Goal: Information Seeking & Learning: Check status

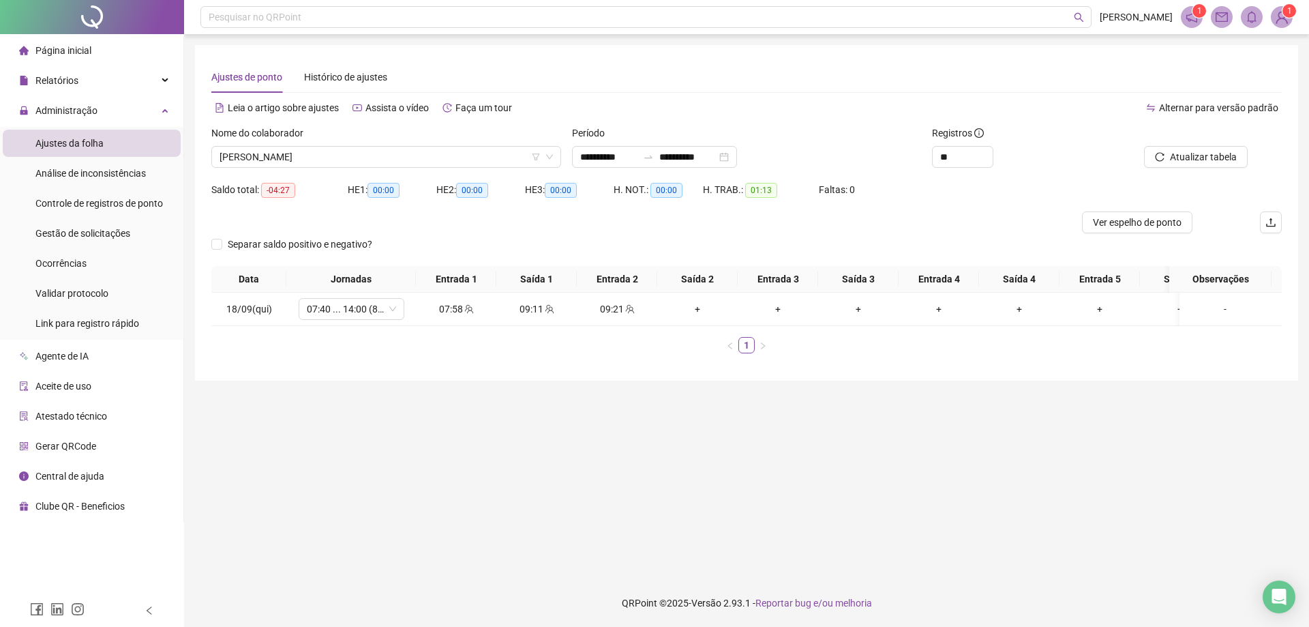
click at [569, 226] on div at bounding box center [612, 222] width 803 height 22
click at [689, 442] on main "**********" at bounding box center [746, 306] width 1103 height 523
drag, startPoint x: 554, startPoint y: 449, endPoint x: 584, endPoint y: 445, distance: 31.0
click at [555, 449] on main "**********" at bounding box center [746, 306] width 1103 height 523
click at [543, 515] on main "**********" at bounding box center [746, 306] width 1103 height 523
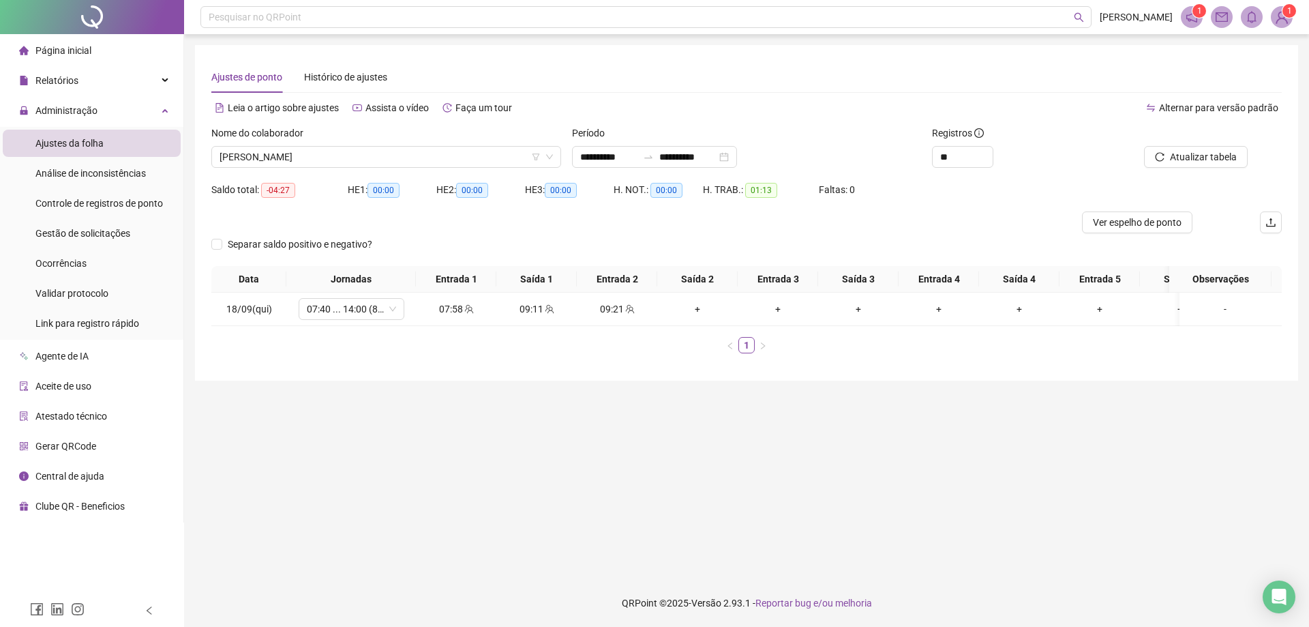
click at [557, 237] on div "Separar saldo positivo e negativo?" at bounding box center [746, 249] width 1070 height 33
click at [914, 192] on div "Saldo total: -04:27 HE 1: 00:00 HE 2: 00:00 HE 3: 00:00 H. NOT.: 00:00 H. TRAB.…" at bounding box center [746, 195] width 1070 height 33
click at [654, 161] on icon "swap-right" at bounding box center [648, 156] width 11 height 11
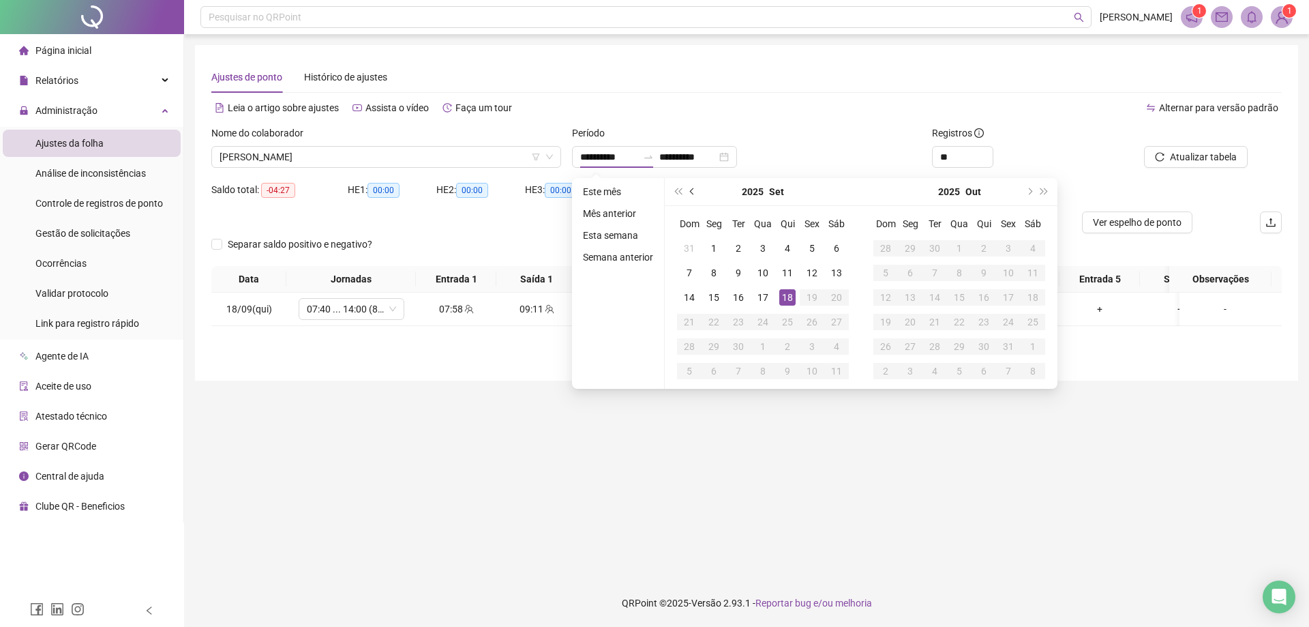
click at [695, 192] on button "prev-year" at bounding box center [692, 191] width 15 height 27
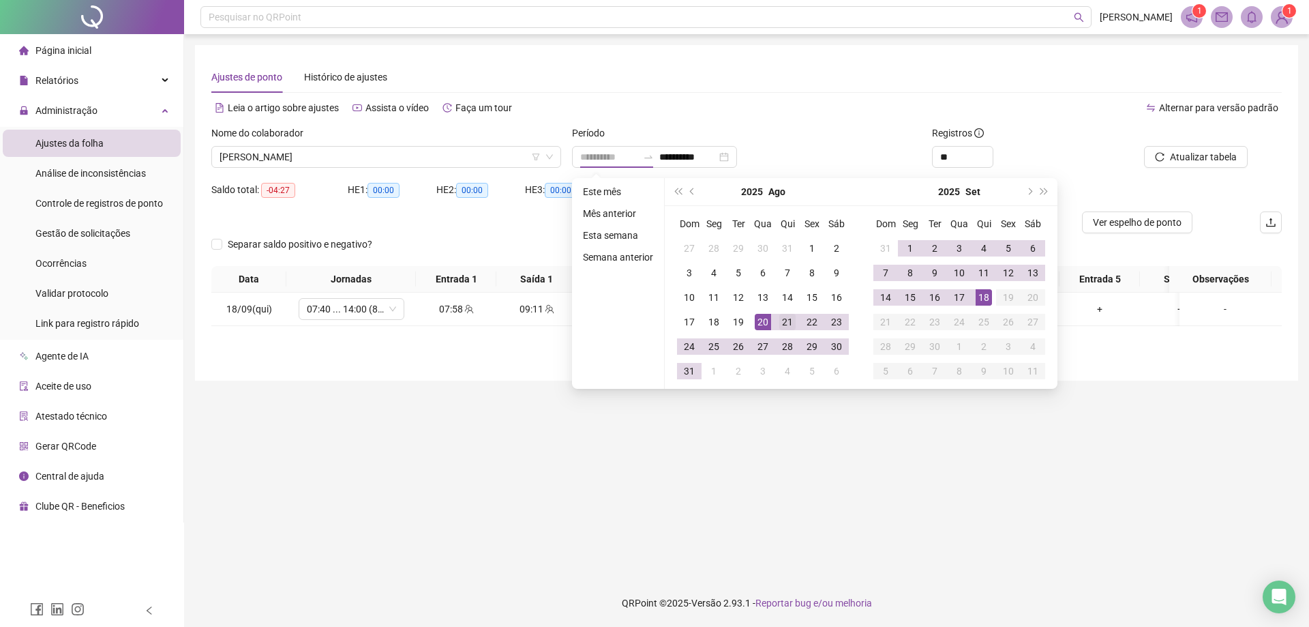
type input "**********"
click at [780, 323] on div "21" at bounding box center [787, 322] width 16 height 16
click at [963, 290] on div "17" at bounding box center [959, 297] width 16 height 16
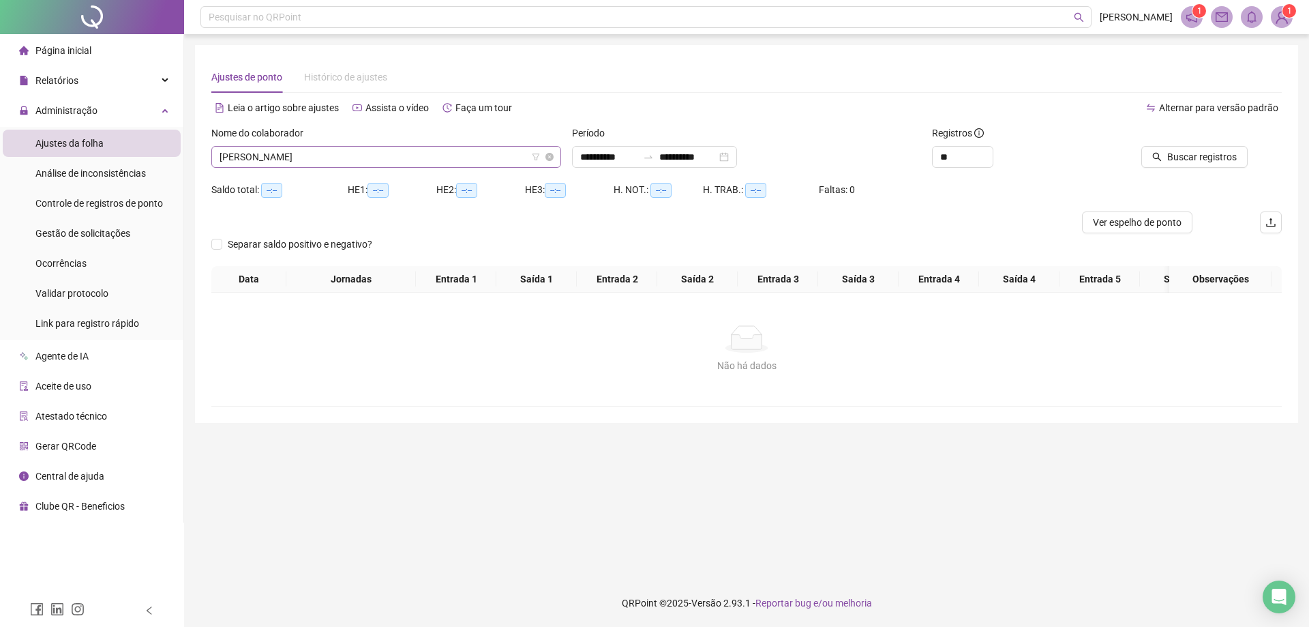
click at [344, 162] on span "[PERSON_NAME]" at bounding box center [386, 157] width 333 height 20
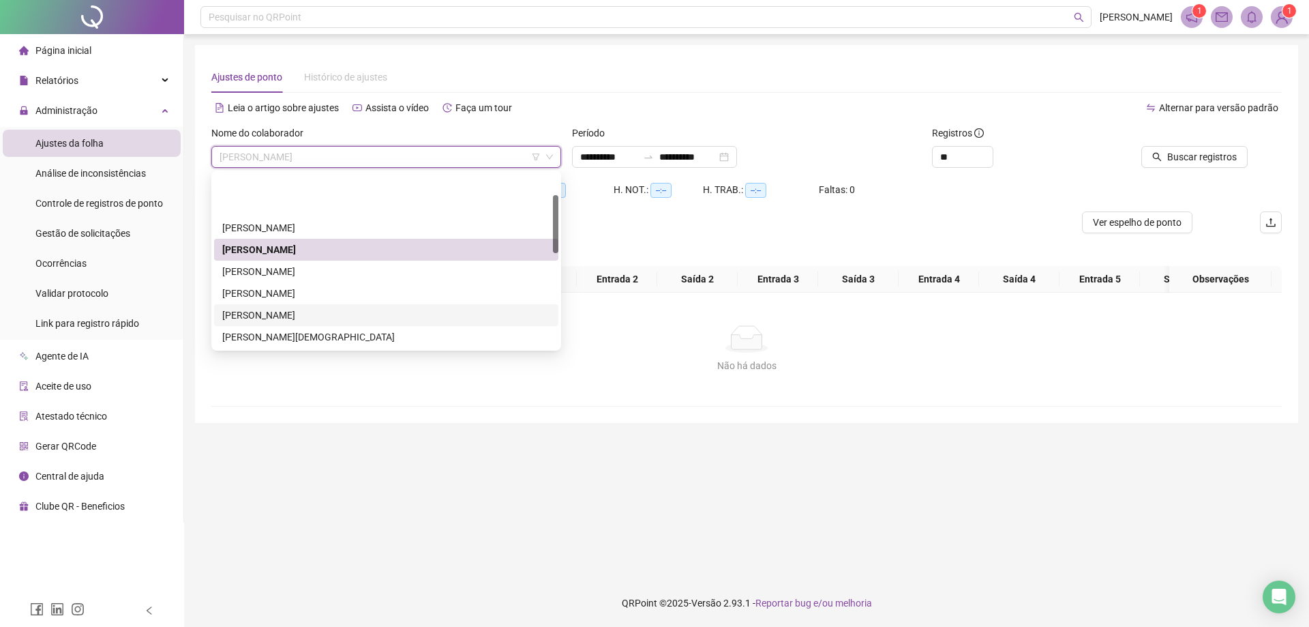
click at [653, 239] on div "Separar saldo positivo e negativo?" at bounding box center [746, 249] width 1070 height 33
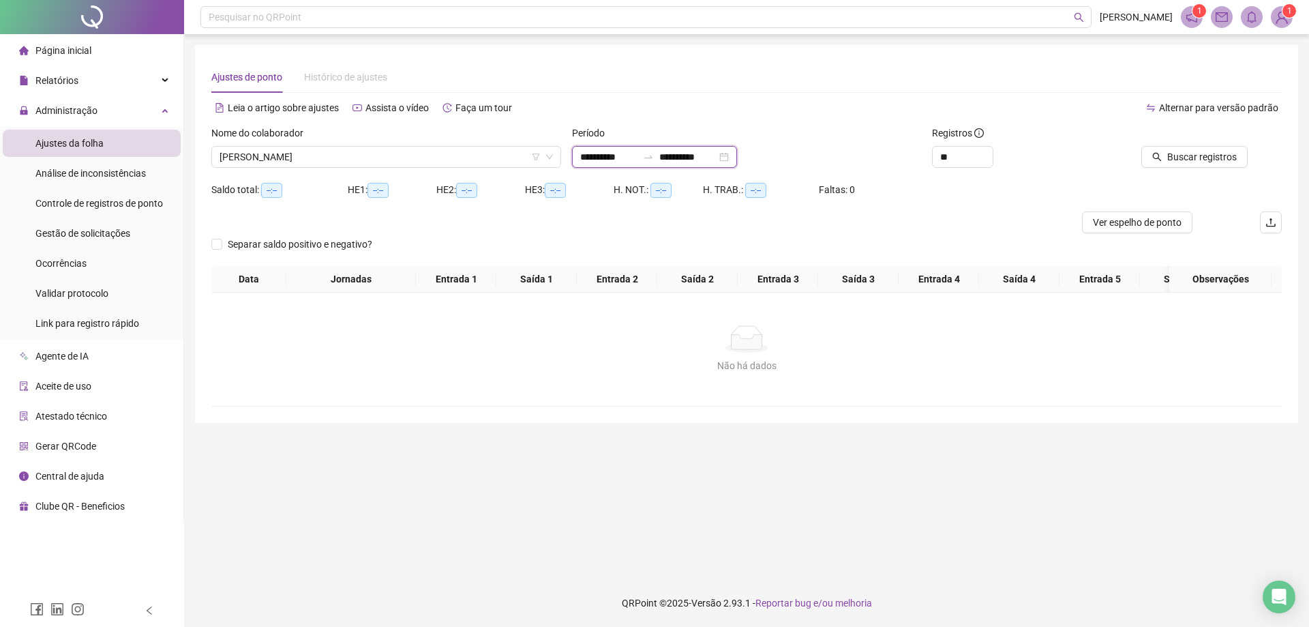
click at [687, 159] on input "**********" at bounding box center [687, 156] width 57 height 15
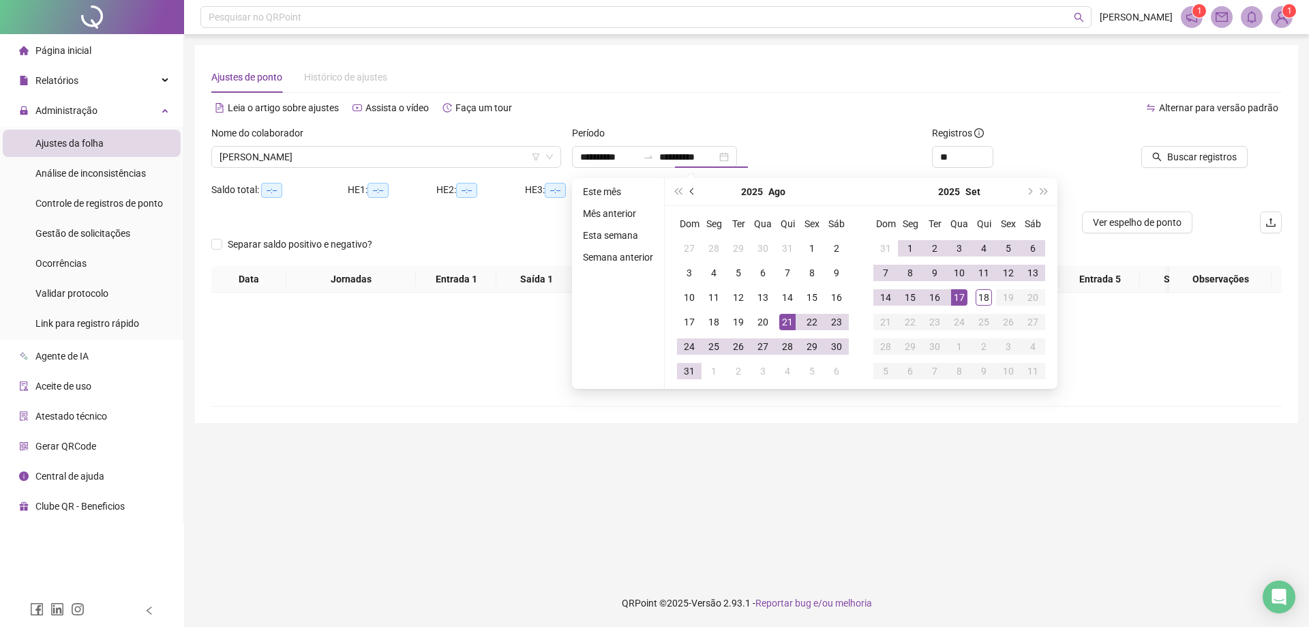
click at [695, 198] on button "prev-year" at bounding box center [692, 191] width 15 height 27
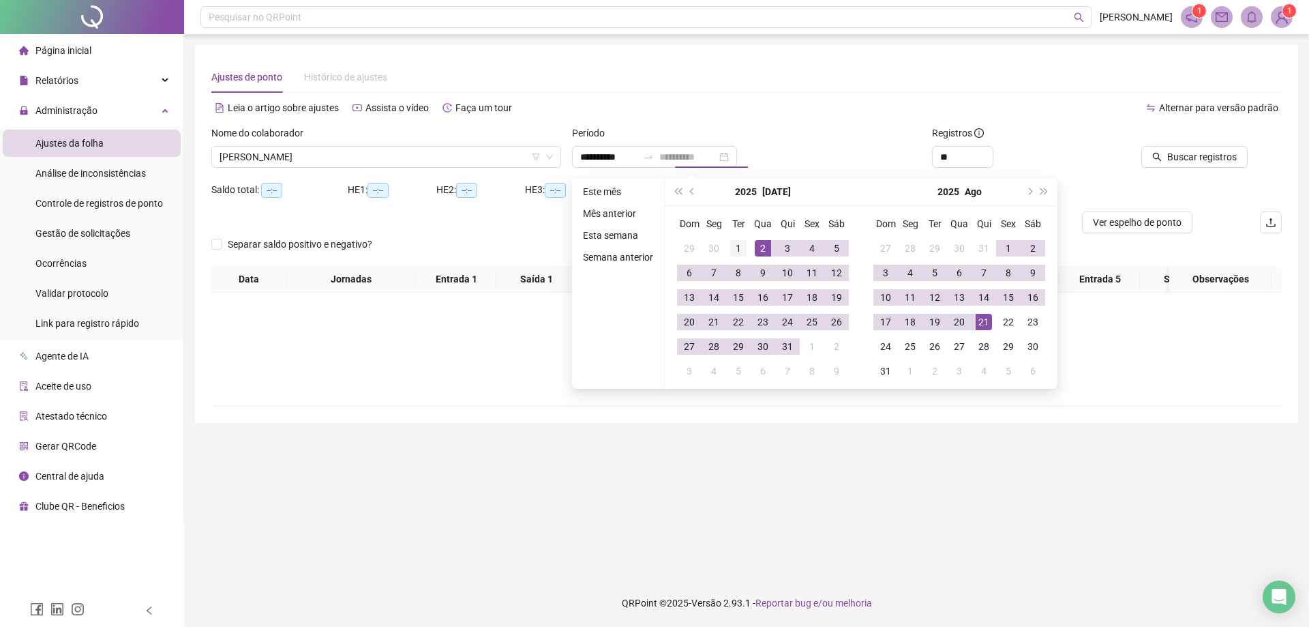
type input "**********"
click at [738, 245] on div "1" at bounding box center [738, 248] width 16 height 16
click at [1027, 193] on span "next-year" at bounding box center [1028, 191] width 7 height 7
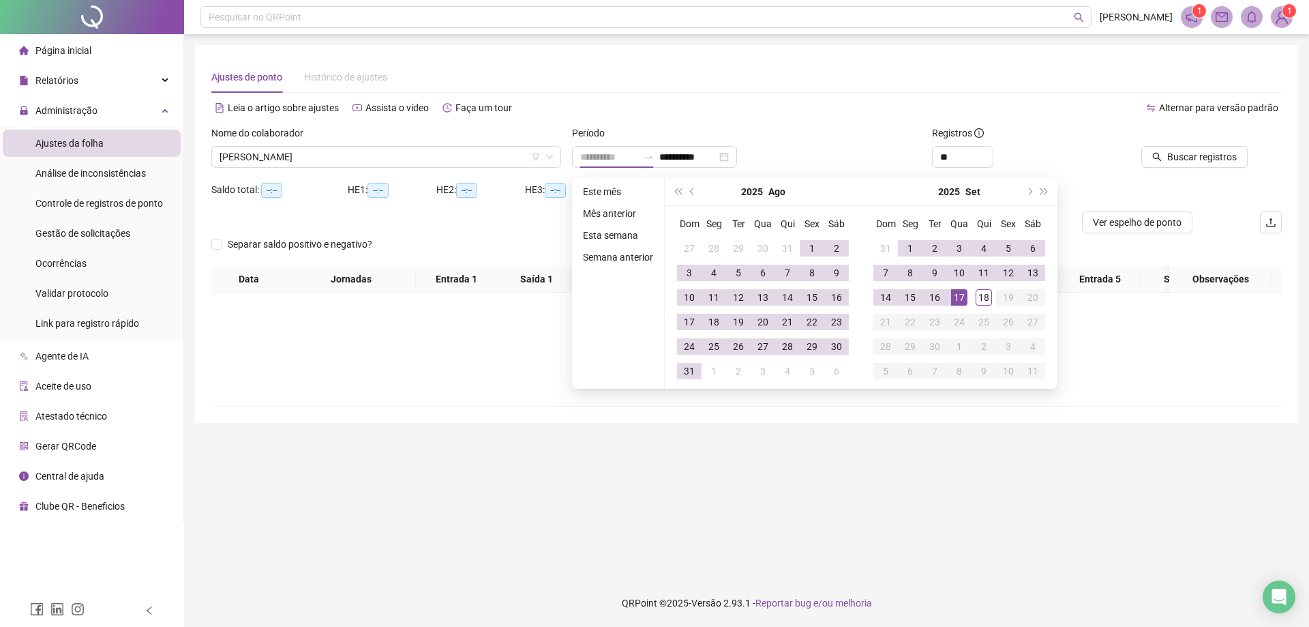
click at [962, 299] on div "17" at bounding box center [959, 297] width 16 height 16
type input "**********"
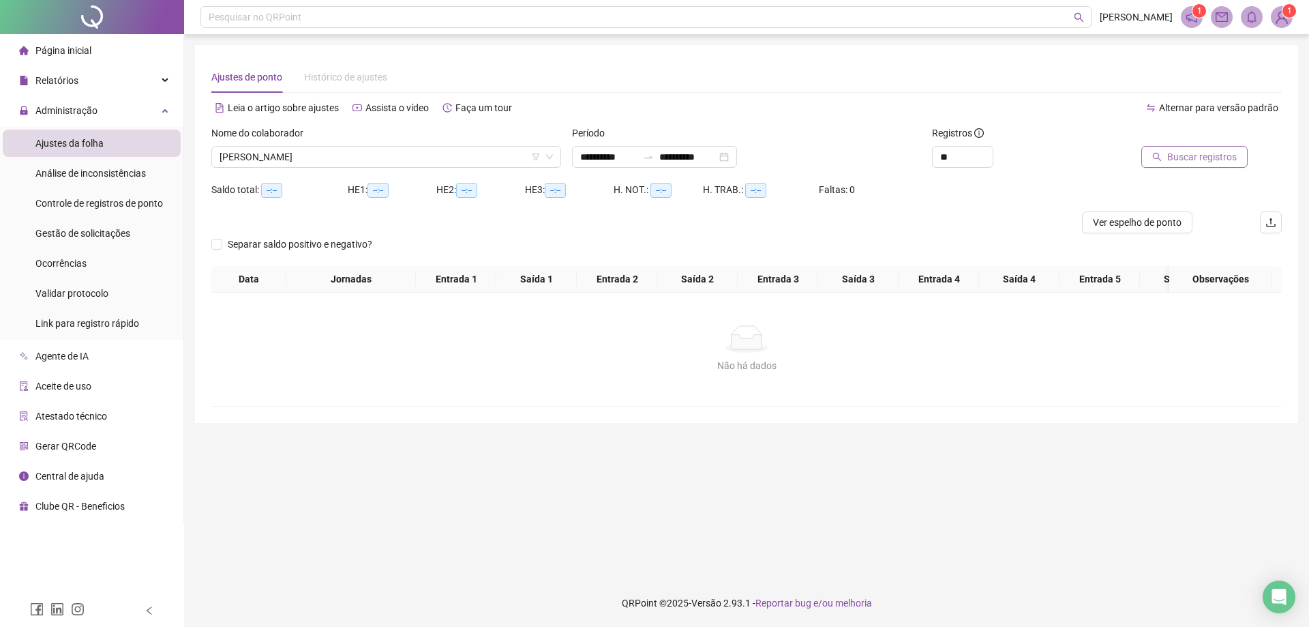
click at [1201, 167] on button "Buscar registros" at bounding box center [1194, 157] width 106 height 22
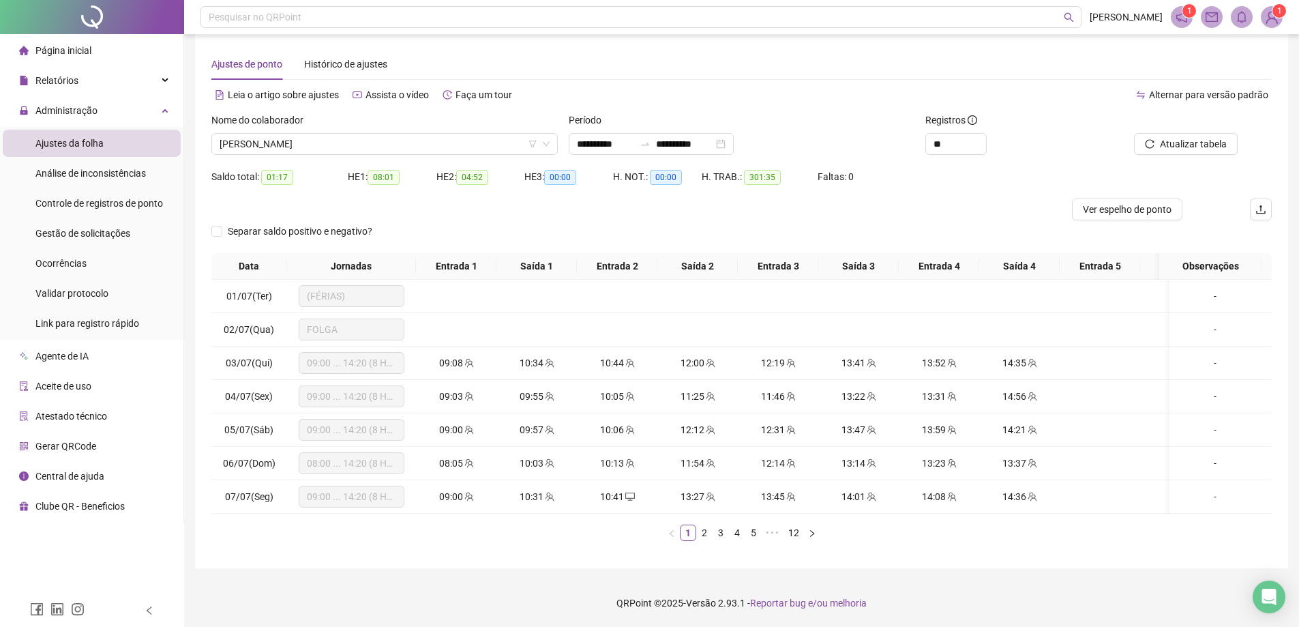
scroll to position [23, 0]
click at [706, 535] on link "2" at bounding box center [704, 532] width 15 height 15
click at [721, 532] on link "3" at bounding box center [720, 532] width 15 height 15
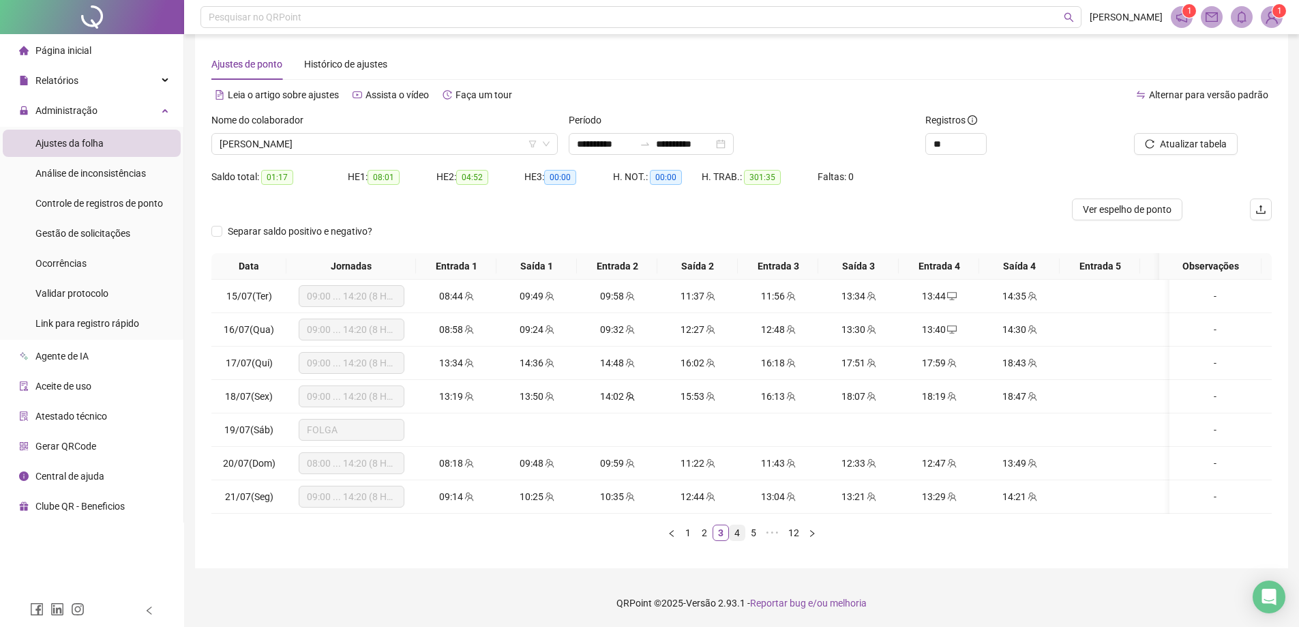
click at [735, 536] on link "4" at bounding box center [736, 532] width 15 height 15
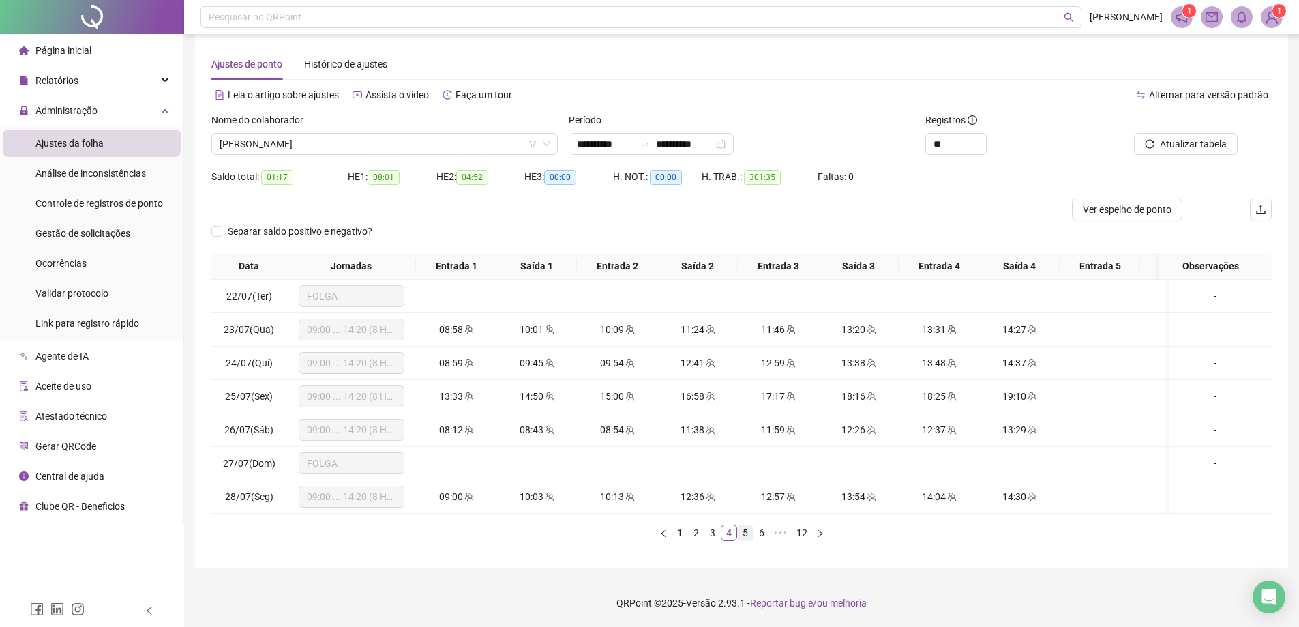
click at [749, 537] on link "5" at bounding box center [745, 532] width 15 height 15
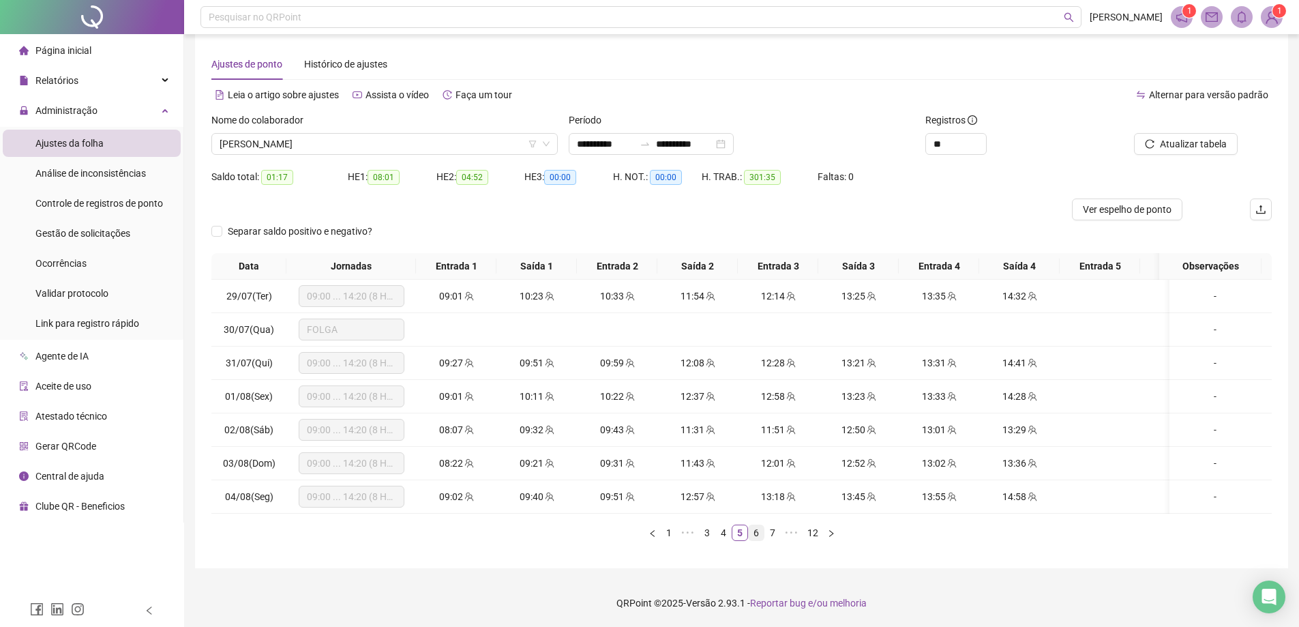
click at [756, 536] on link "6" at bounding box center [756, 532] width 15 height 15
click at [762, 536] on link "7" at bounding box center [756, 532] width 15 height 15
click at [762, 536] on link "8" at bounding box center [756, 532] width 15 height 15
click at [768, 534] on link "10" at bounding box center [772, 532] width 19 height 15
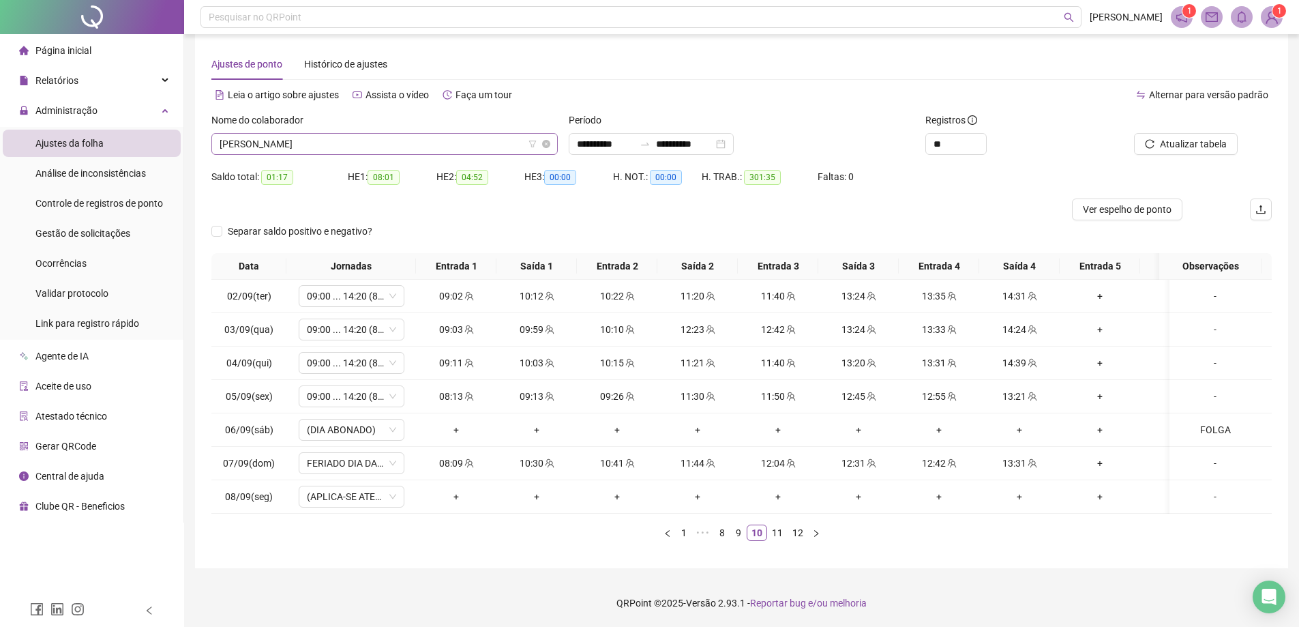
click at [400, 134] on span "[PERSON_NAME]" at bounding box center [385, 144] width 330 height 20
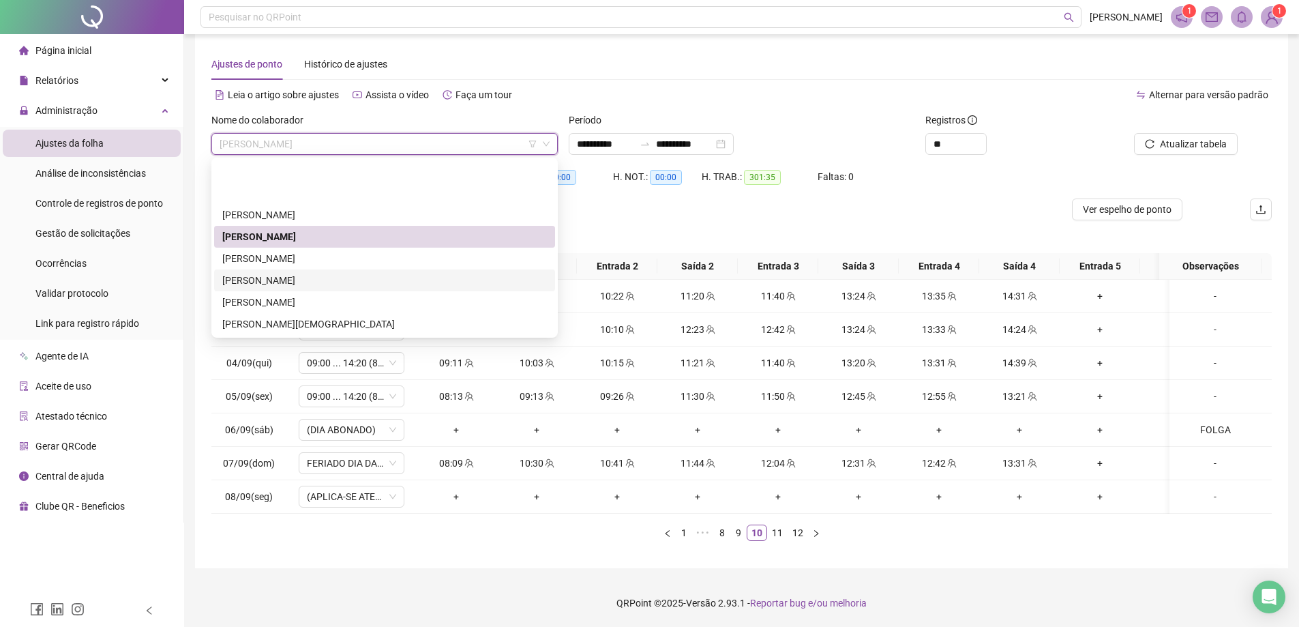
click at [342, 273] on div "[PERSON_NAME]" at bounding box center [384, 280] width 325 height 15
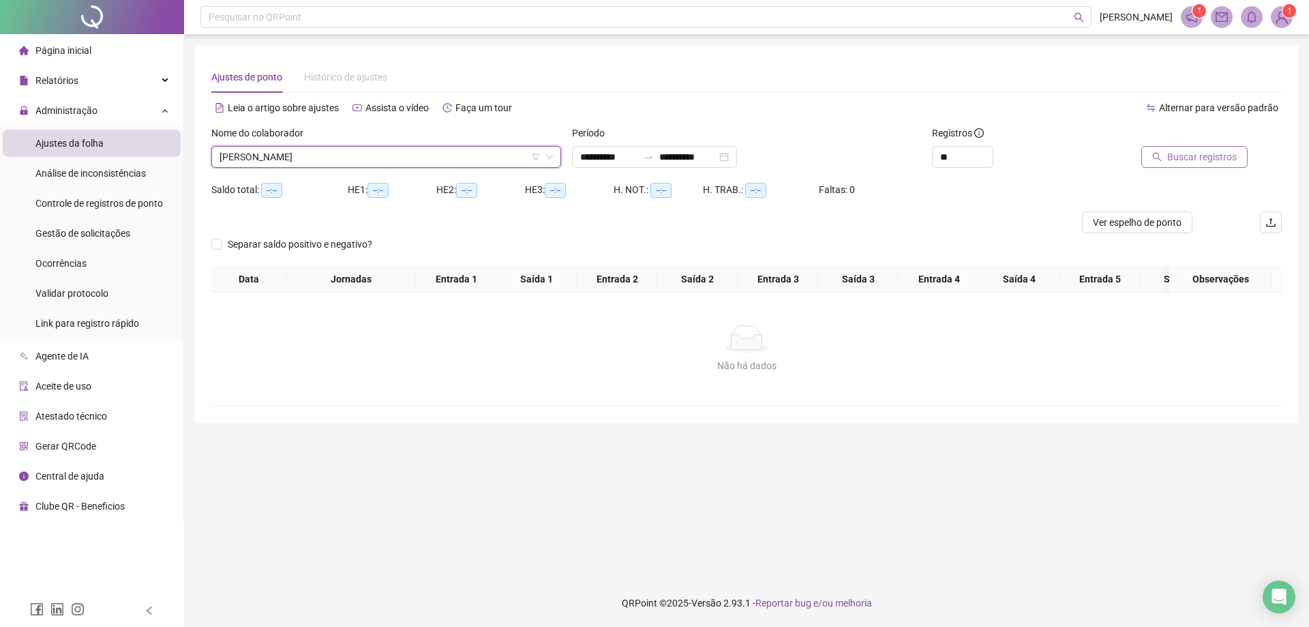
click at [1204, 157] on span "Buscar registros" at bounding box center [1202, 156] width 70 height 15
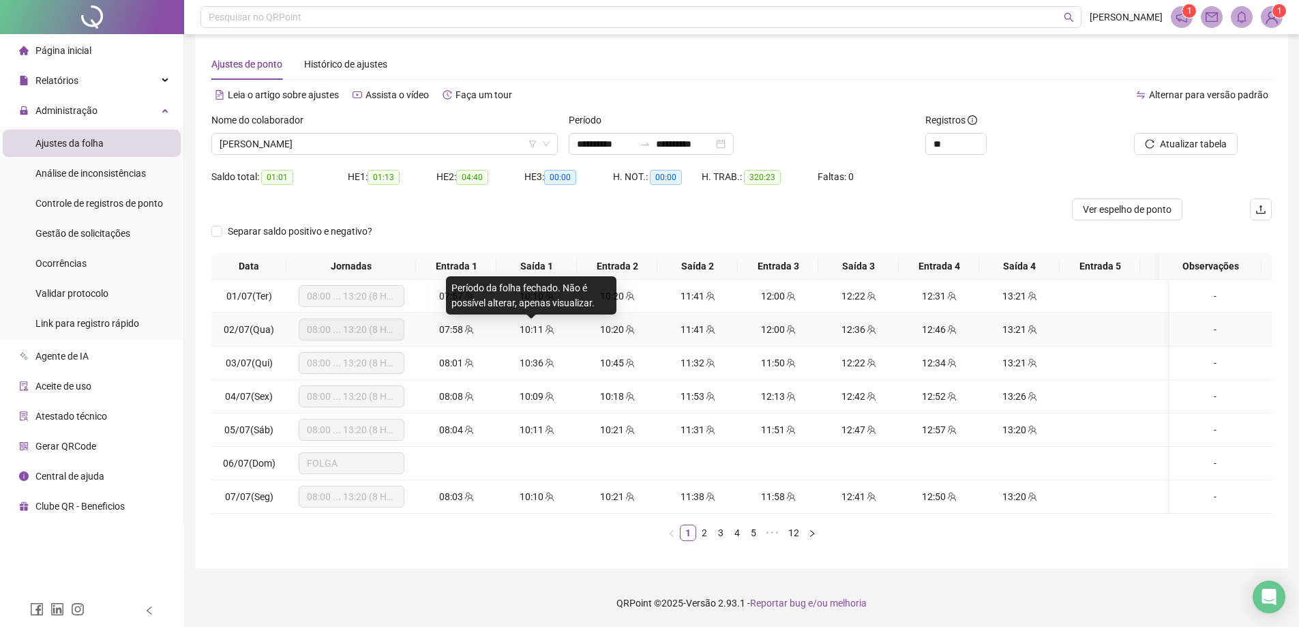
scroll to position [23, 0]
click at [703, 532] on link "2" at bounding box center [704, 532] width 15 height 15
click at [725, 530] on link "3" at bounding box center [720, 532] width 15 height 15
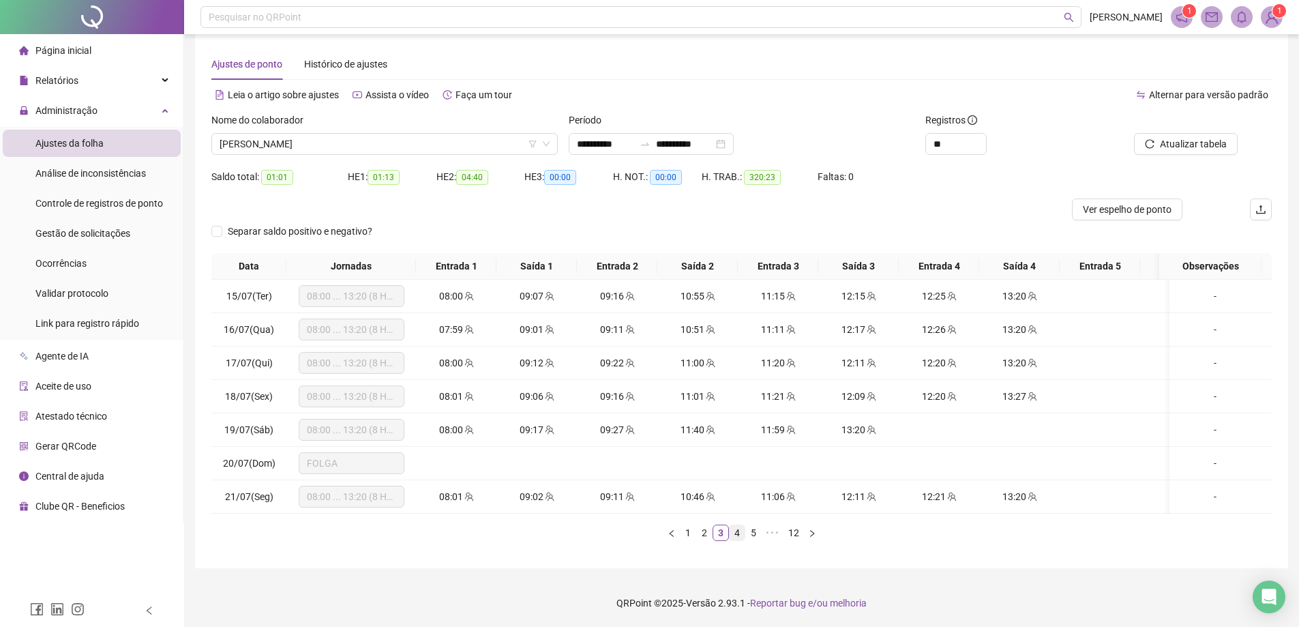
click at [734, 528] on link "4" at bounding box center [736, 532] width 15 height 15
click at [746, 528] on link "5" at bounding box center [745, 532] width 15 height 15
click at [754, 527] on link "6" at bounding box center [756, 532] width 15 height 15
click at [763, 530] on link "7" at bounding box center [756, 532] width 15 height 15
click at [755, 534] on link "8" at bounding box center [756, 532] width 15 height 15
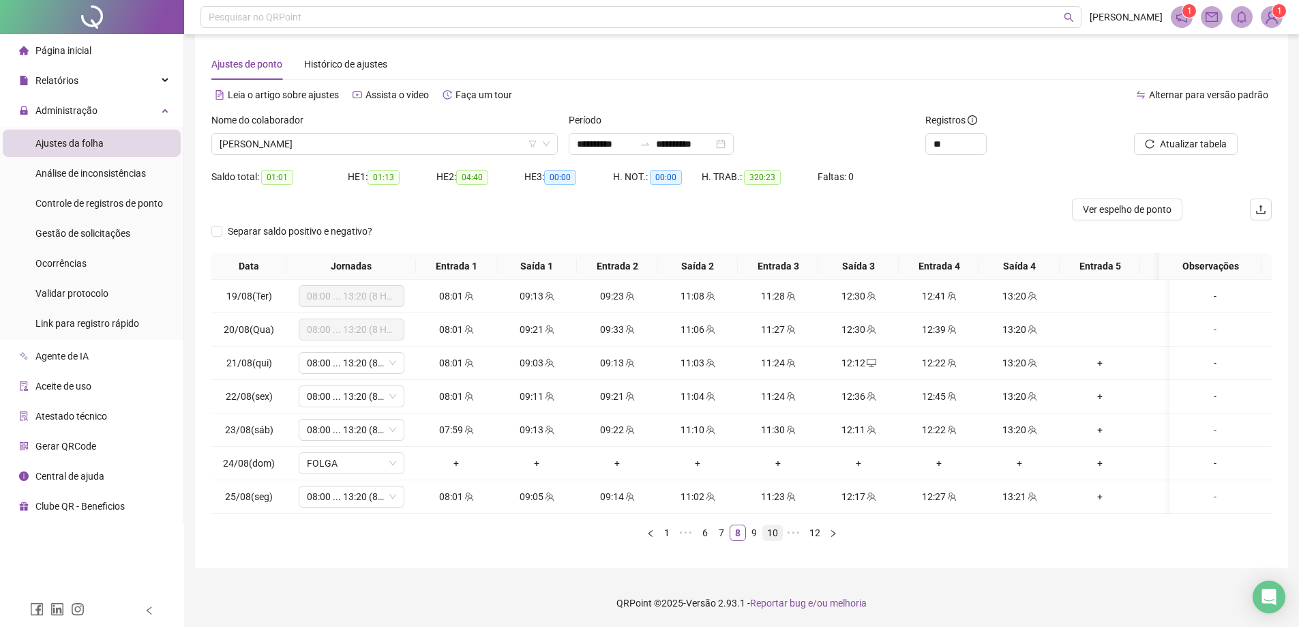
click at [764, 531] on link "10" at bounding box center [772, 532] width 19 height 15
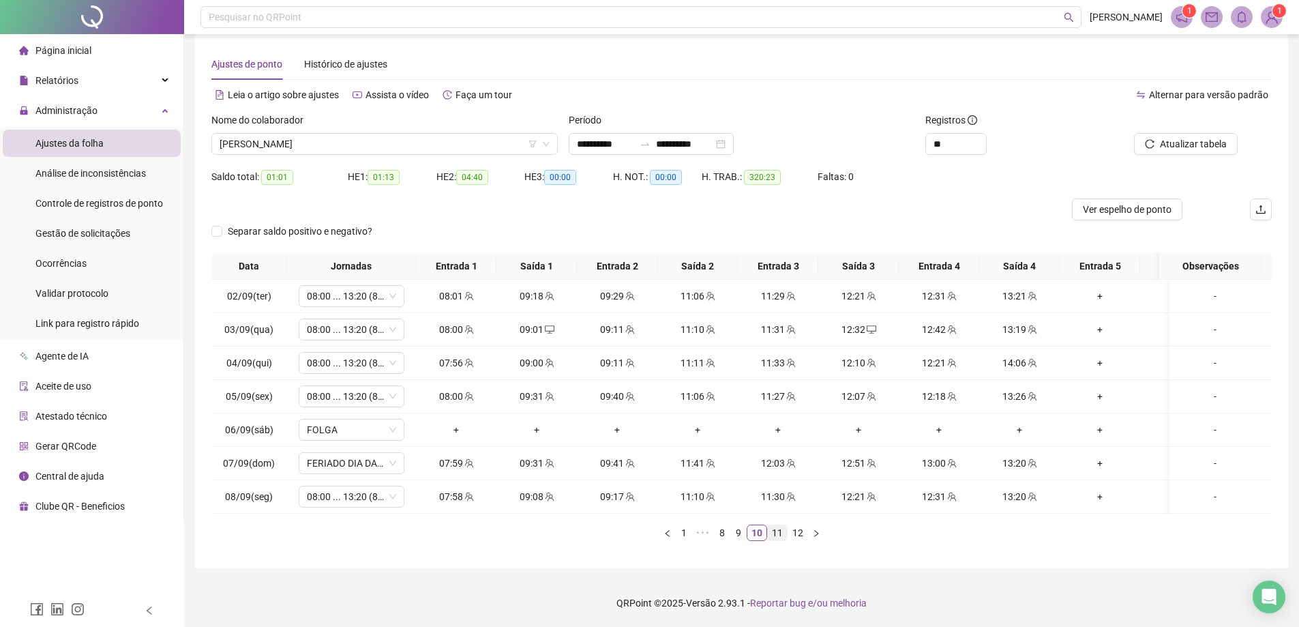
click at [770, 533] on link "11" at bounding box center [777, 532] width 19 height 15
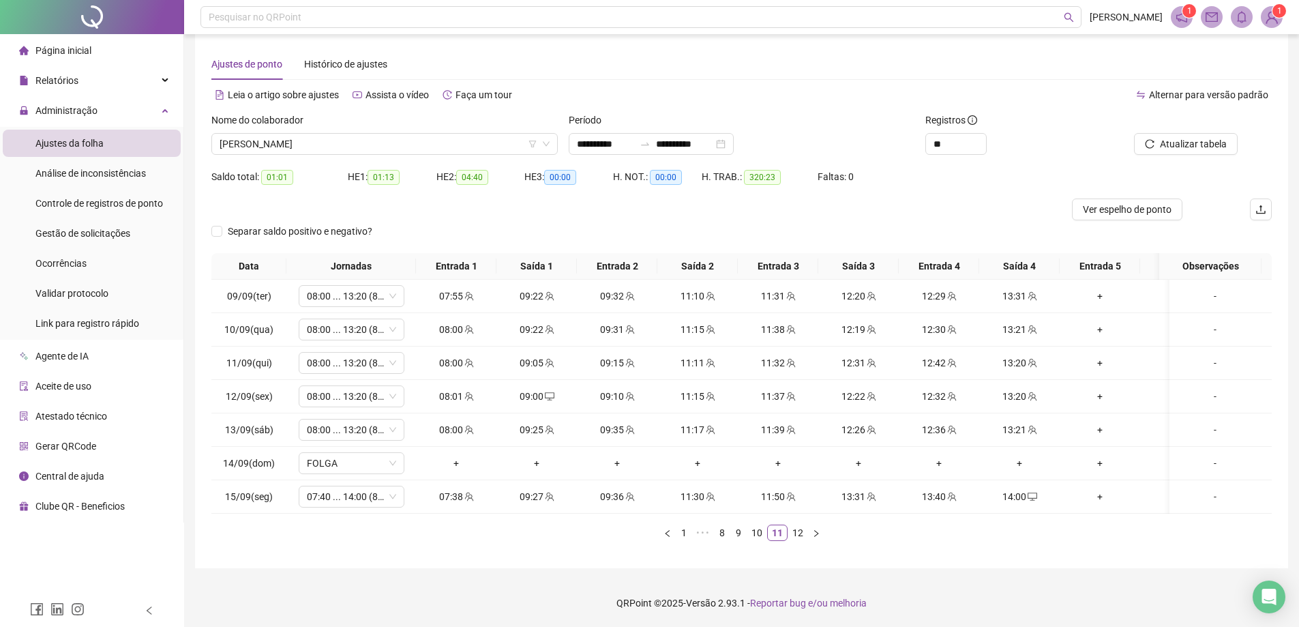
click at [796, 532] on link "12" at bounding box center [797, 532] width 19 height 15
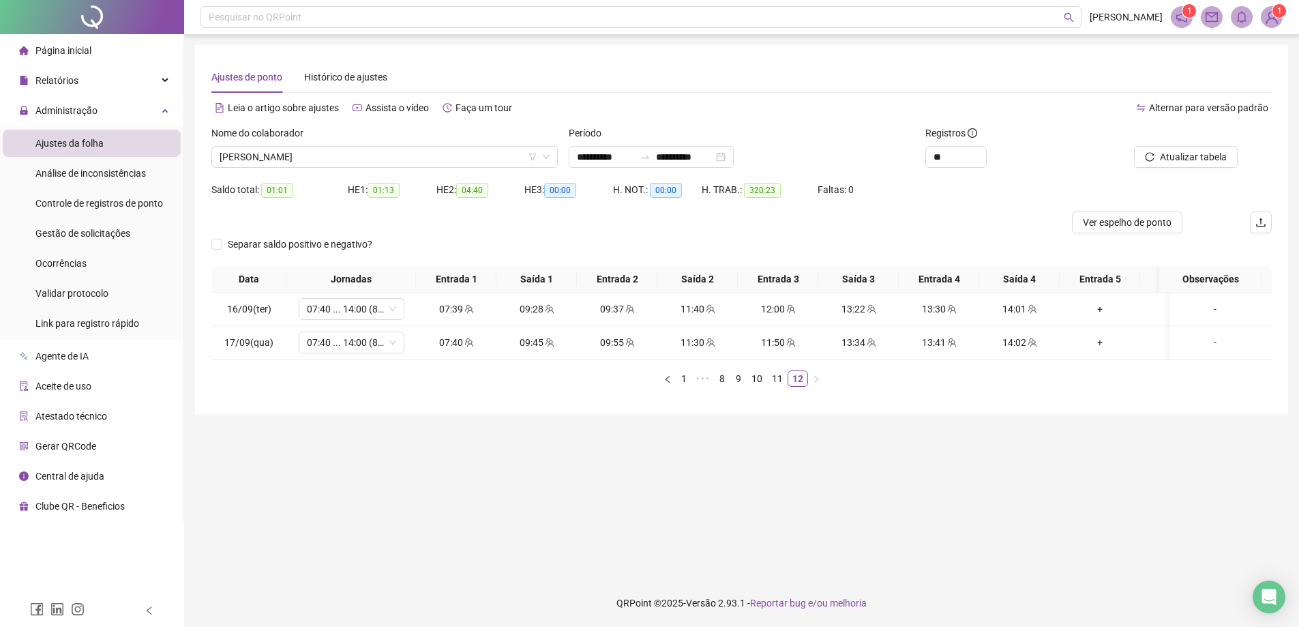
scroll to position [0, 0]
click at [782, 386] on link "11" at bounding box center [781, 378] width 19 height 15
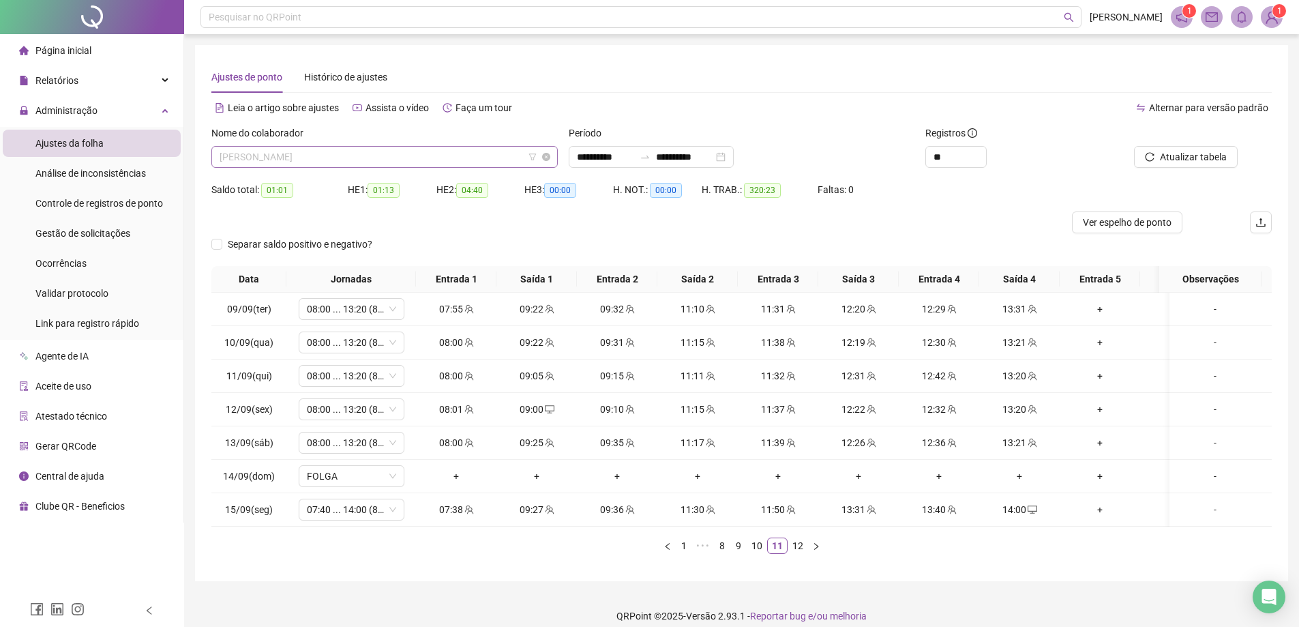
click at [282, 148] on span "[PERSON_NAME]" at bounding box center [385, 157] width 330 height 20
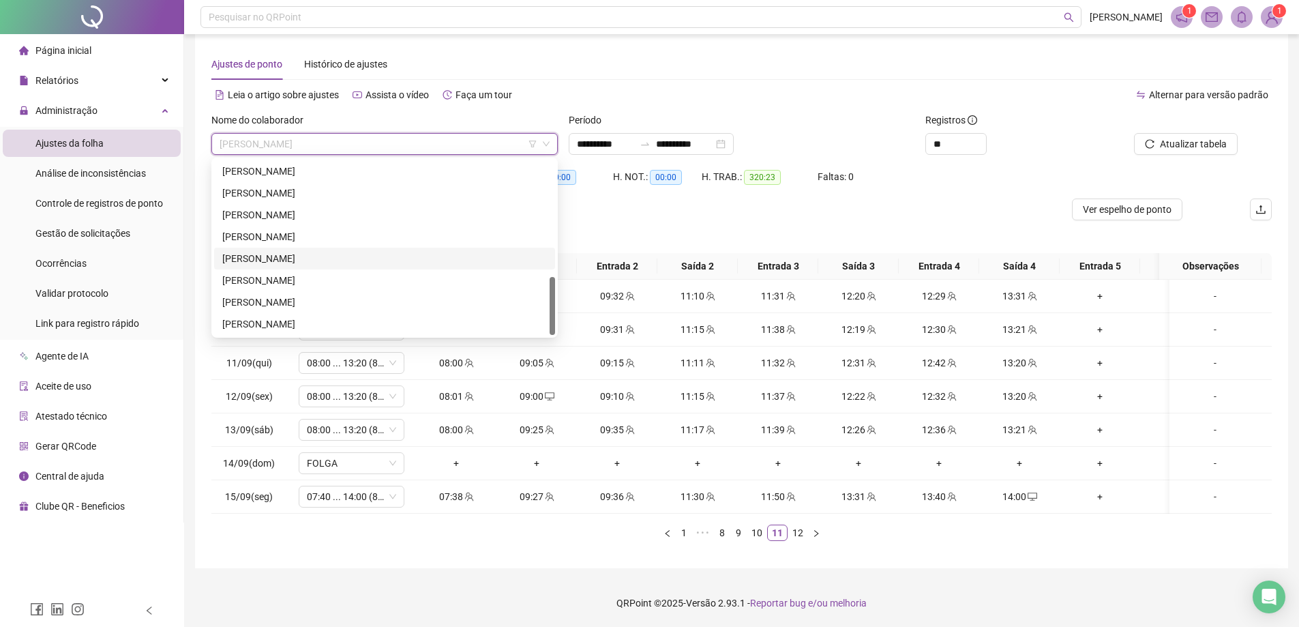
scroll to position [23, 0]
click at [322, 273] on div "[PERSON_NAME]" at bounding box center [384, 280] width 325 height 15
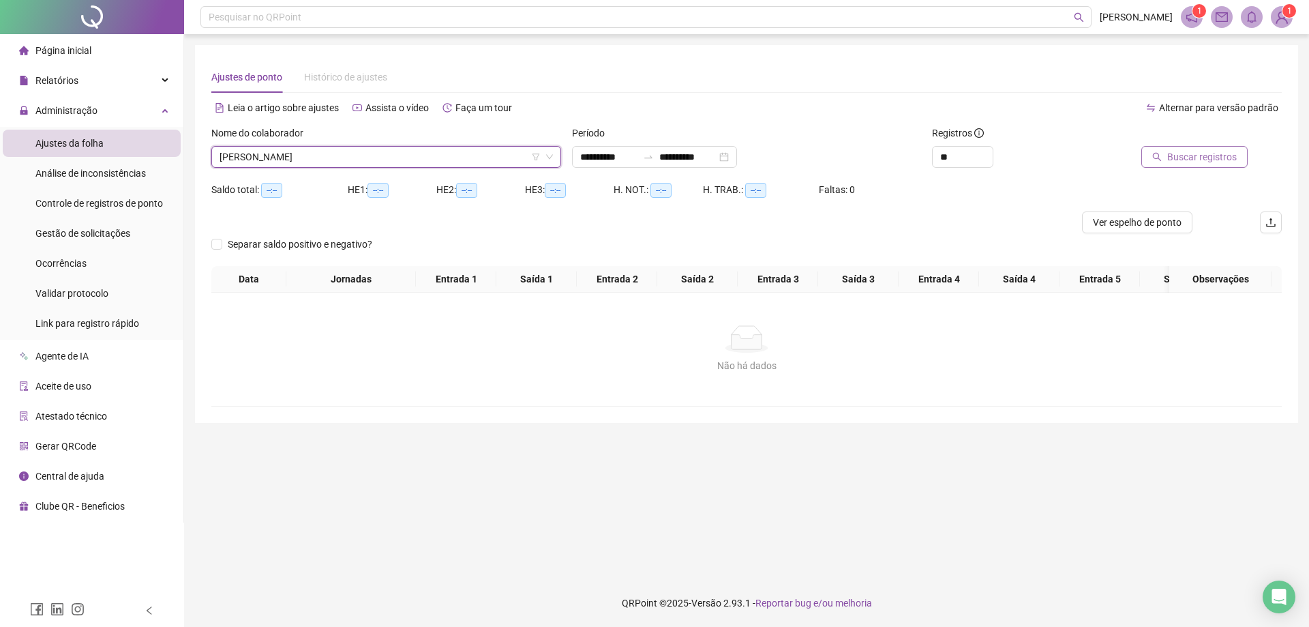
click at [1191, 139] on div at bounding box center [1180, 135] width 135 height 20
click at [1199, 162] on span "Buscar registros" at bounding box center [1202, 156] width 70 height 15
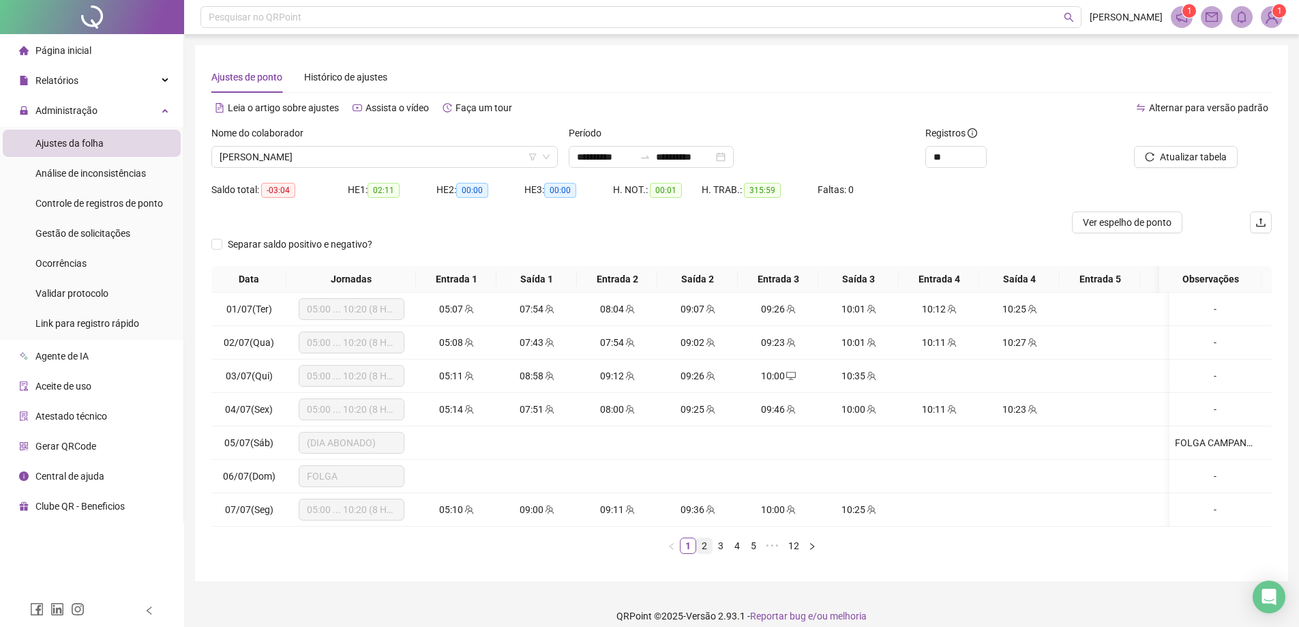
click at [700, 553] on link "2" at bounding box center [704, 545] width 15 height 15
click at [721, 553] on link "3" at bounding box center [720, 545] width 15 height 15
click at [742, 553] on link "4" at bounding box center [736, 545] width 15 height 15
click at [748, 553] on link "5" at bounding box center [745, 545] width 15 height 15
click at [427, 160] on span "[PERSON_NAME]" at bounding box center [385, 157] width 330 height 20
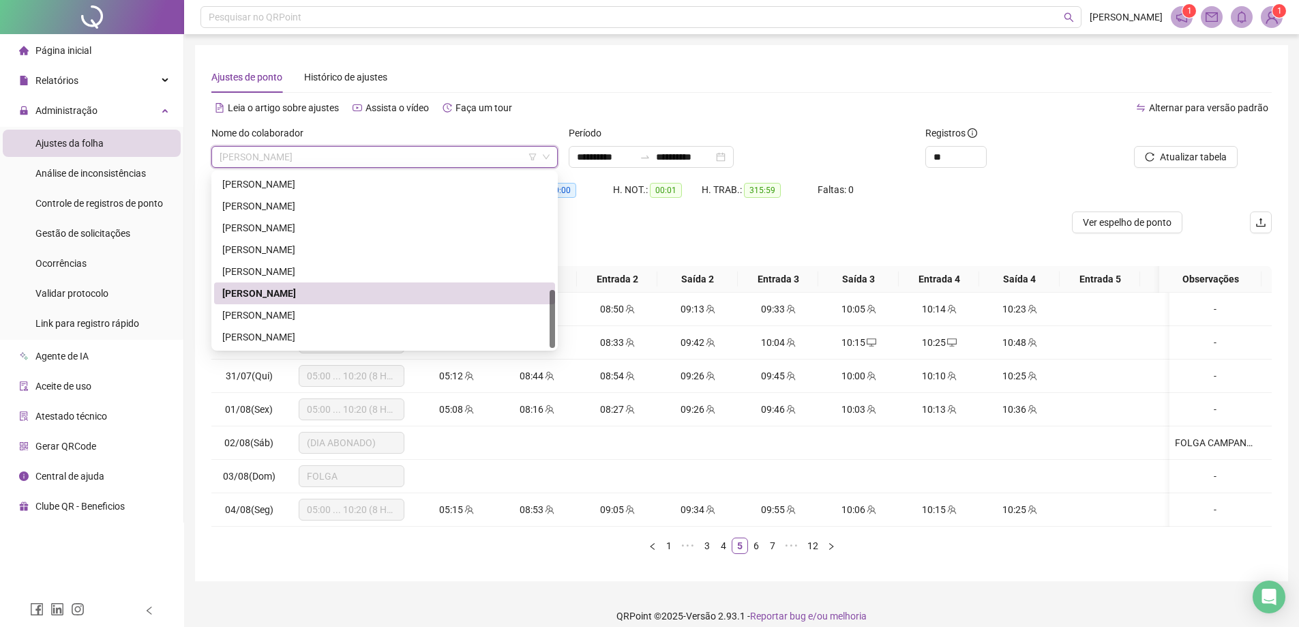
scroll to position [23, 0]
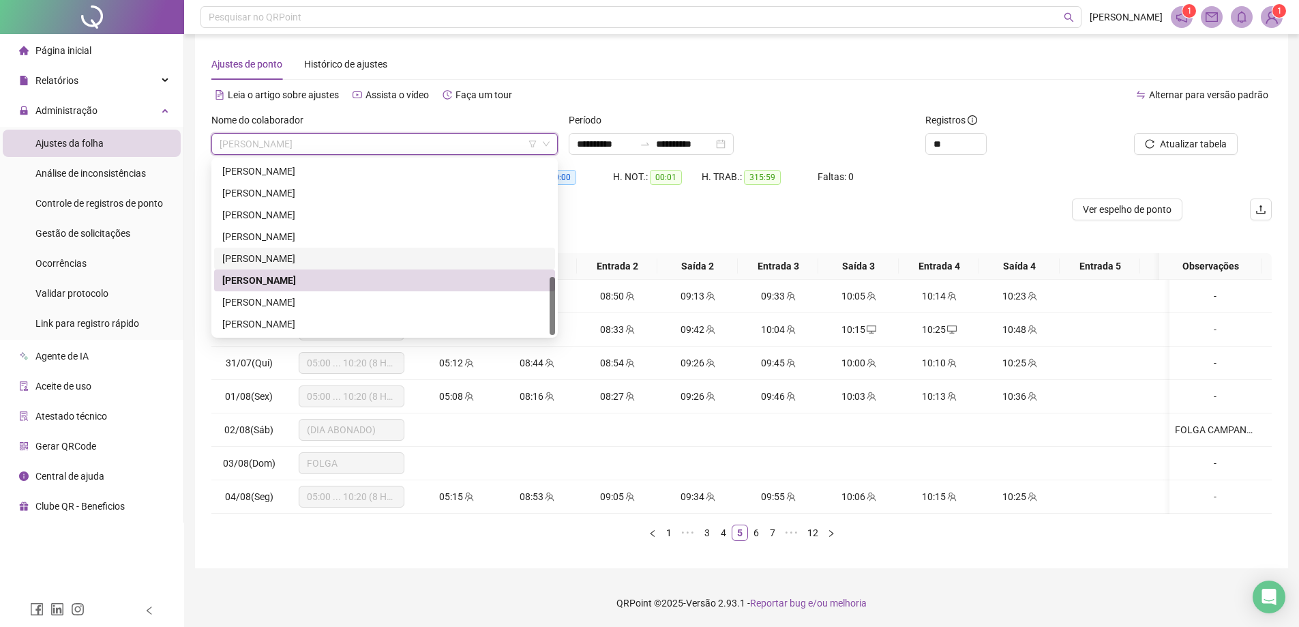
click at [287, 251] on div "[PERSON_NAME]" at bounding box center [384, 258] width 325 height 15
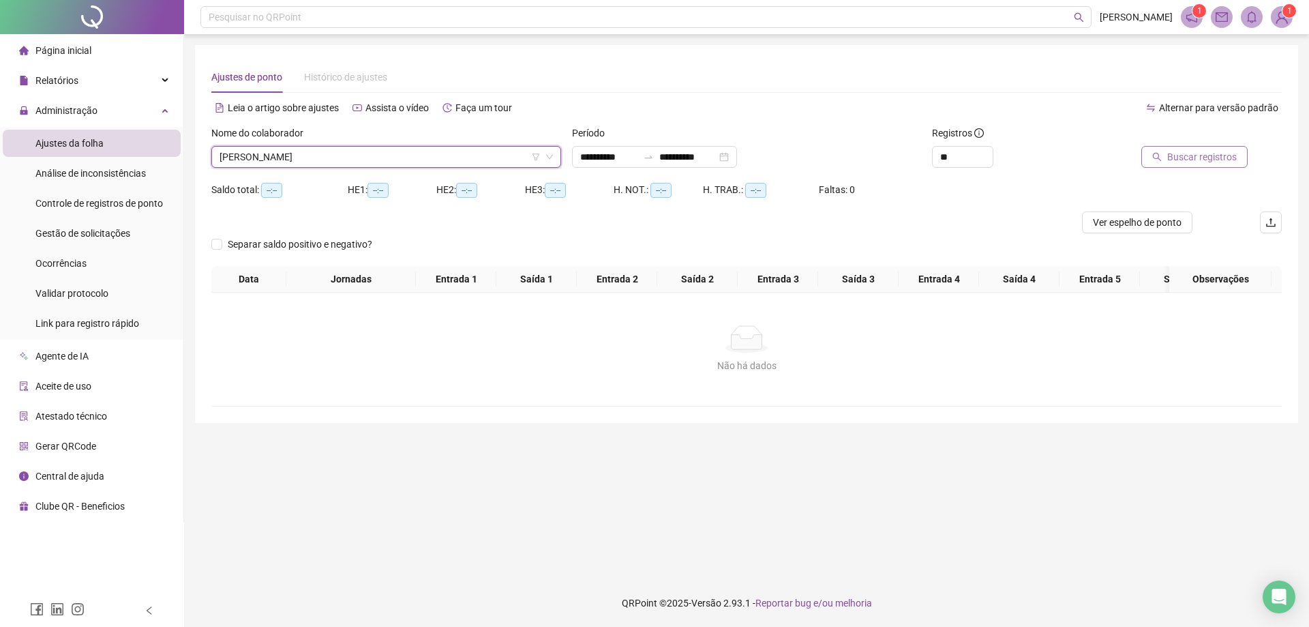
click at [1172, 151] on span "Buscar registros" at bounding box center [1202, 156] width 70 height 15
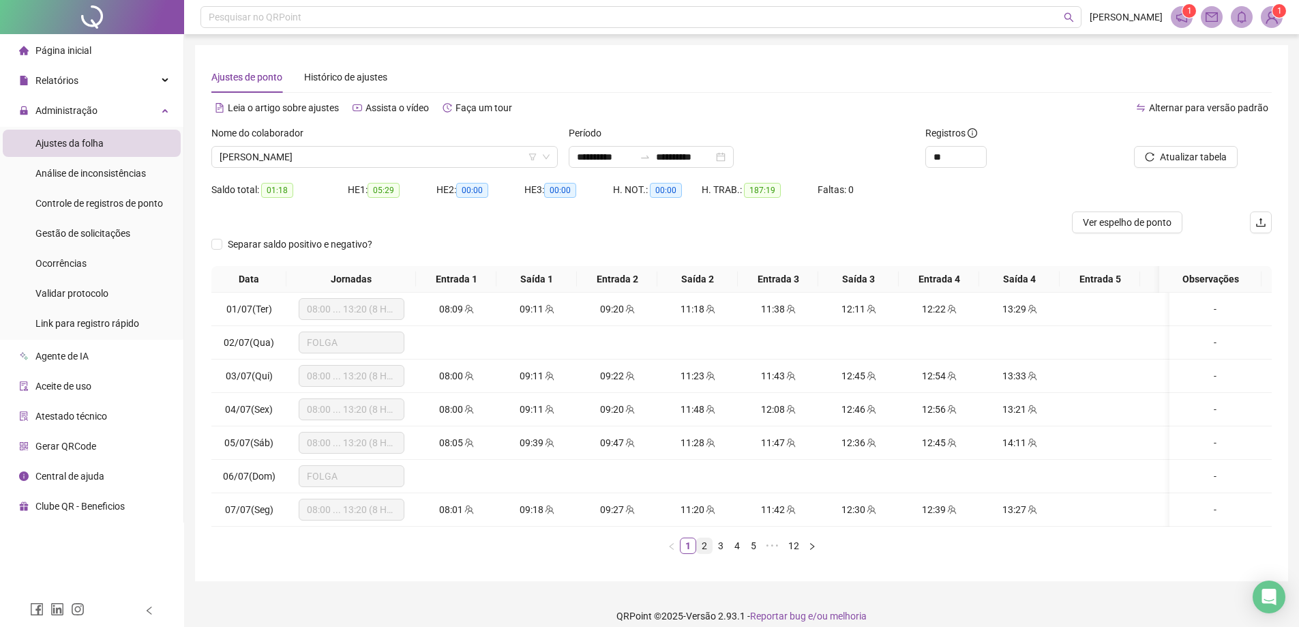
click at [706, 553] on link "2" at bounding box center [704, 545] width 15 height 15
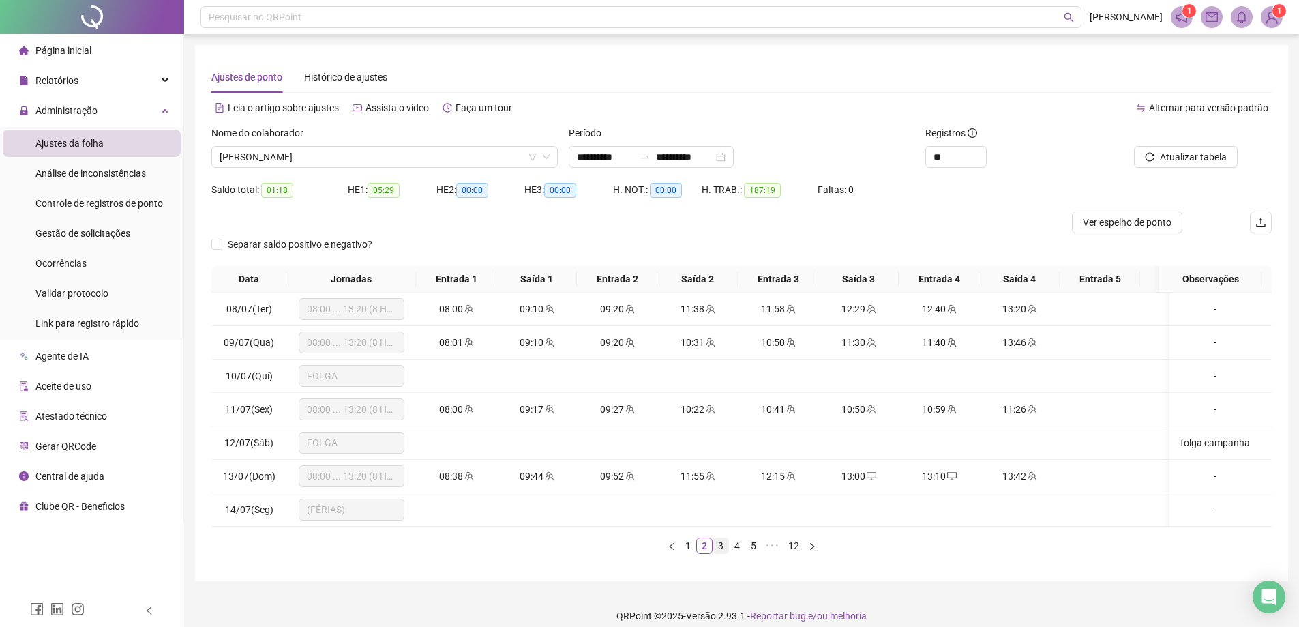
click at [717, 552] on link "3" at bounding box center [720, 545] width 15 height 15
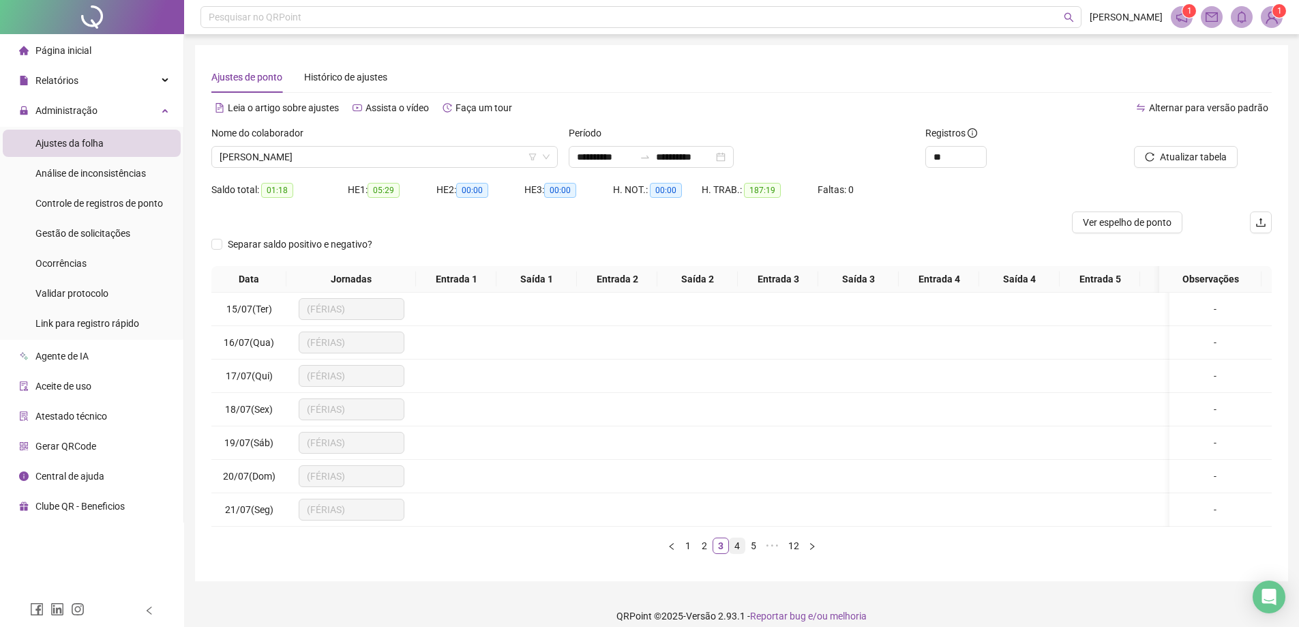
click at [736, 553] on link "4" at bounding box center [736, 545] width 15 height 15
click at [743, 553] on link "5" at bounding box center [745, 545] width 15 height 15
click at [753, 553] on link "6" at bounding box center [756, 545] width 15 height 15
click at [769, 553] on link "8" at bounding box center [772, 545] width 15 height 15
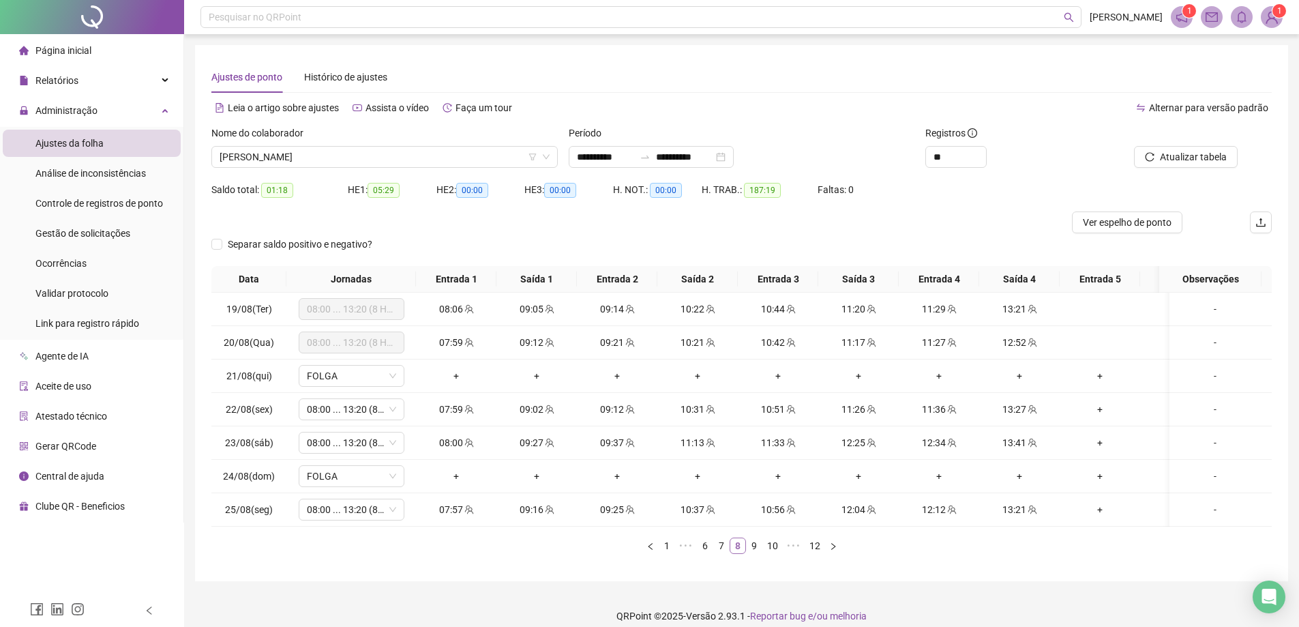
click at [731, 553] on link "8" at bounding box center [737, 545] width 15 height 15
click at [727, 553] on link "7" at bounding box center [721, 545] width 15 height 15
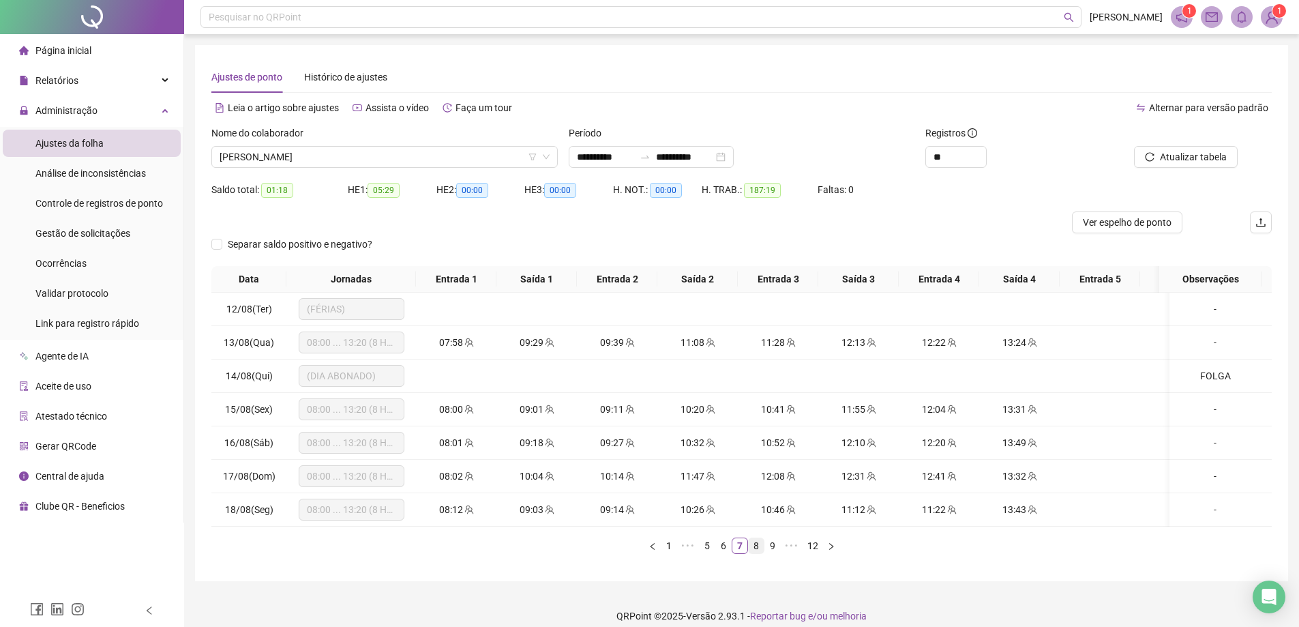
click at [761, 553] on link "8" at bounding box center [756, 545] width 15 height 15
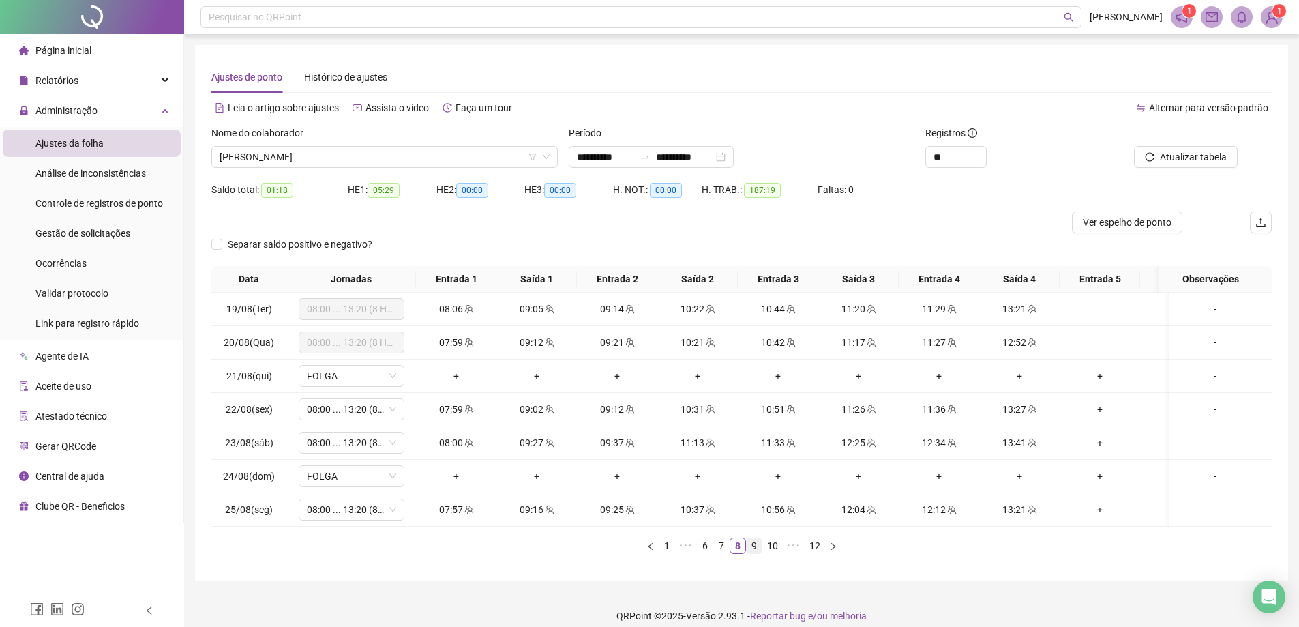
click at [757, 553] on link "9" at bounding box center [754, 545] width 15 height 15
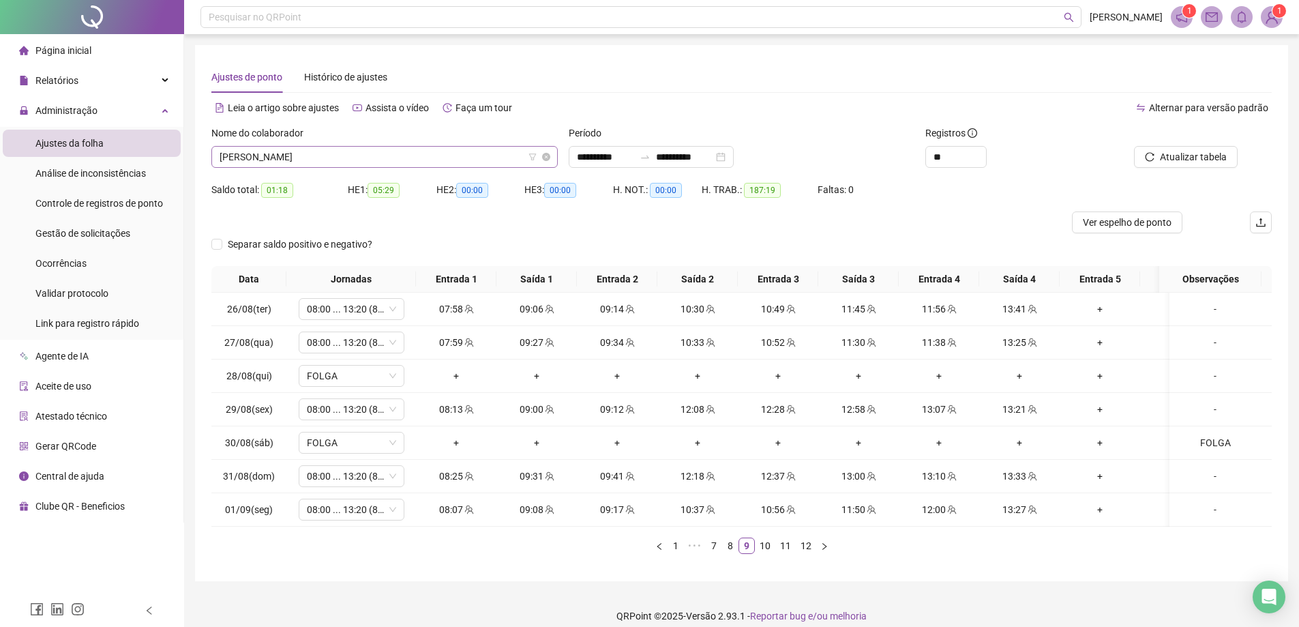
click at [411, 156] on span "[PERSON_NAME]" at bounding box center [385, 157] width 330 height 20
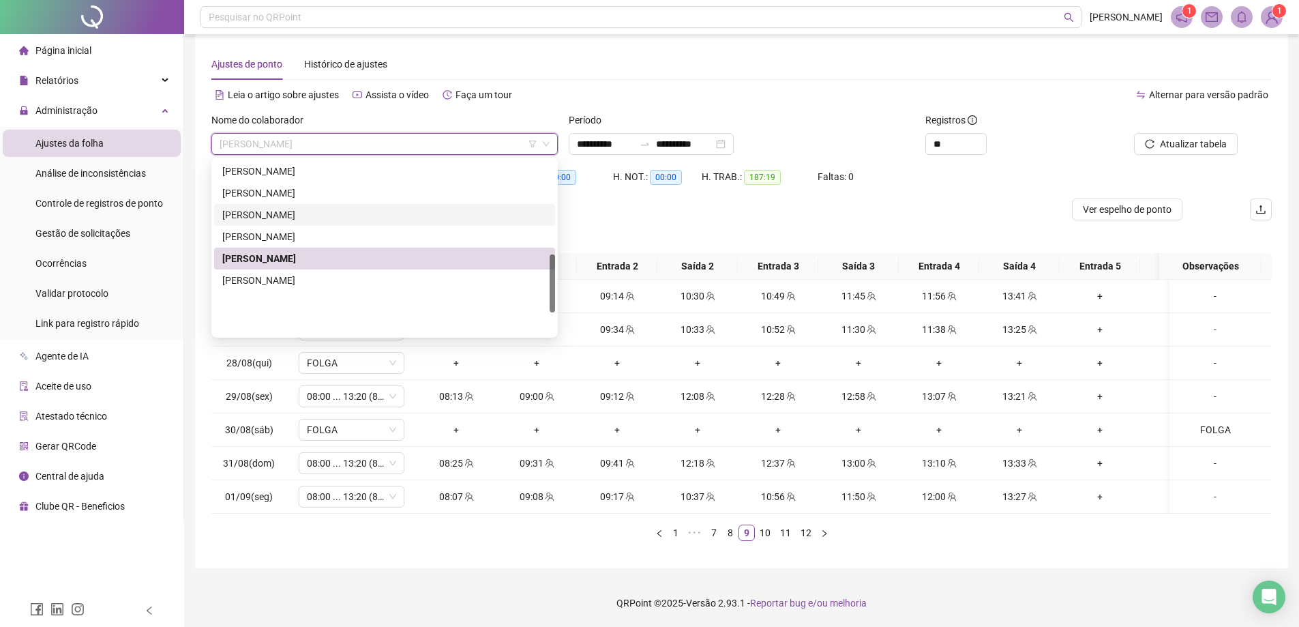
scroll to position [281, 0]
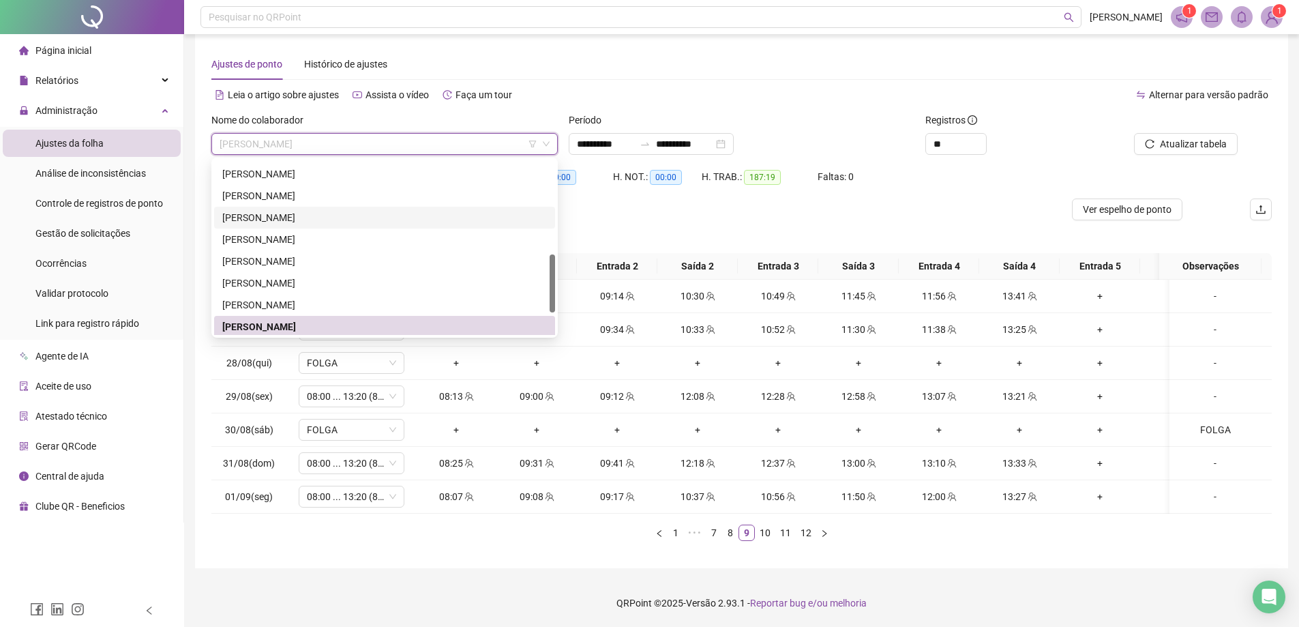
click at [267, 210] on div "[PERSON_NAME]" at bounding box center [384, 217] width 325 height 15
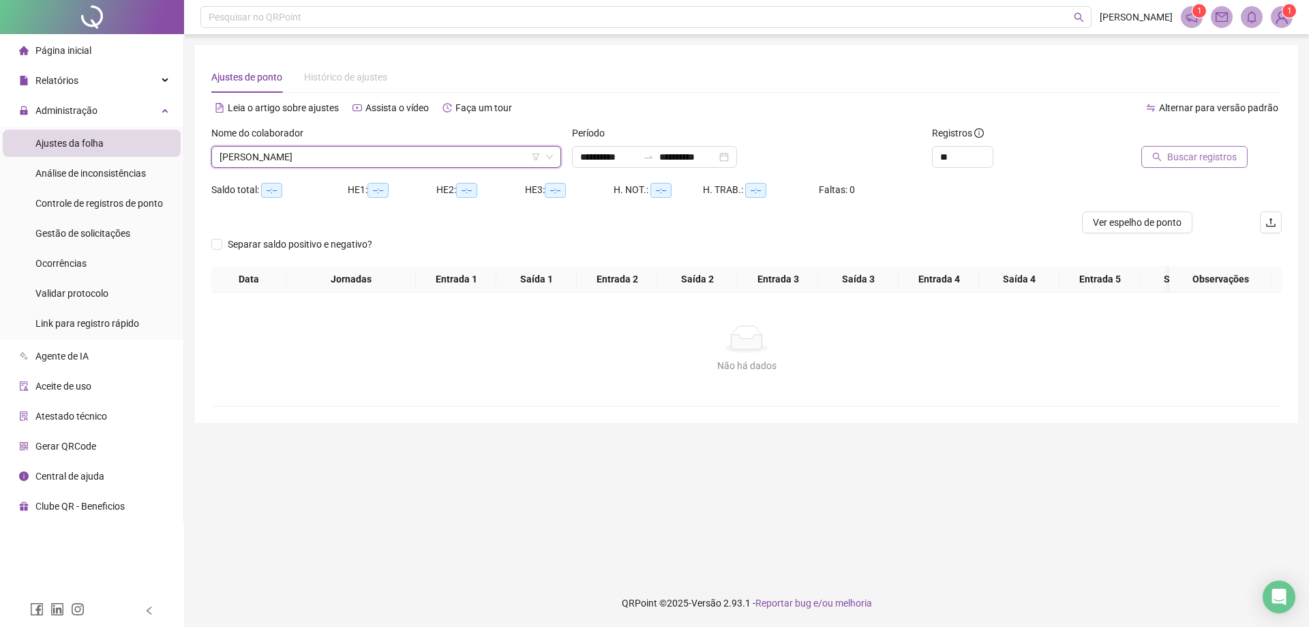
click at [1192, 160] on span "Buscar registros" at bounding box center [1202, 156] width 70 height 15
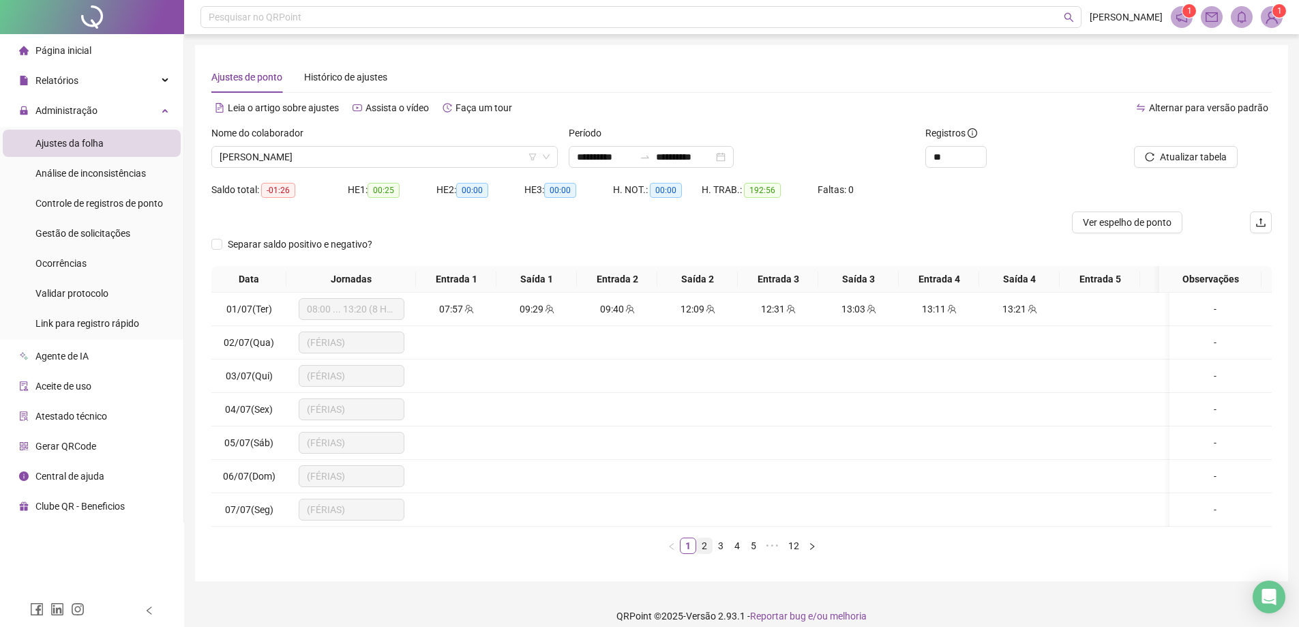
click at [701, 553] on link "2" at bounding box center [704, 545] width 15 height 15
click at [723, 553] on link "3" at bounding box center [720, 545] width 15 height 15
click at [734, 553] on link "4" at bounding box center [736, 545] width 15 height 15
click at [744, 553] on link "5" at bounding box center [745, 545] width 15 height 15
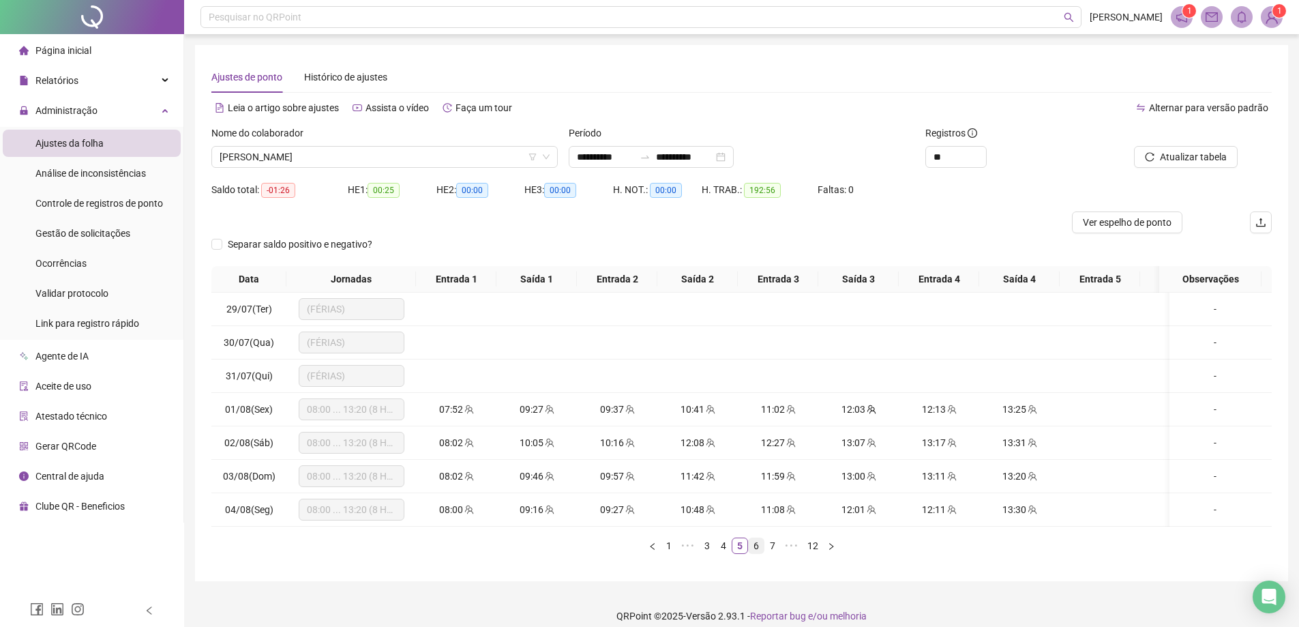
click at [753, 553] on link "6" at bounding box center [756, 545] width 15 height 15
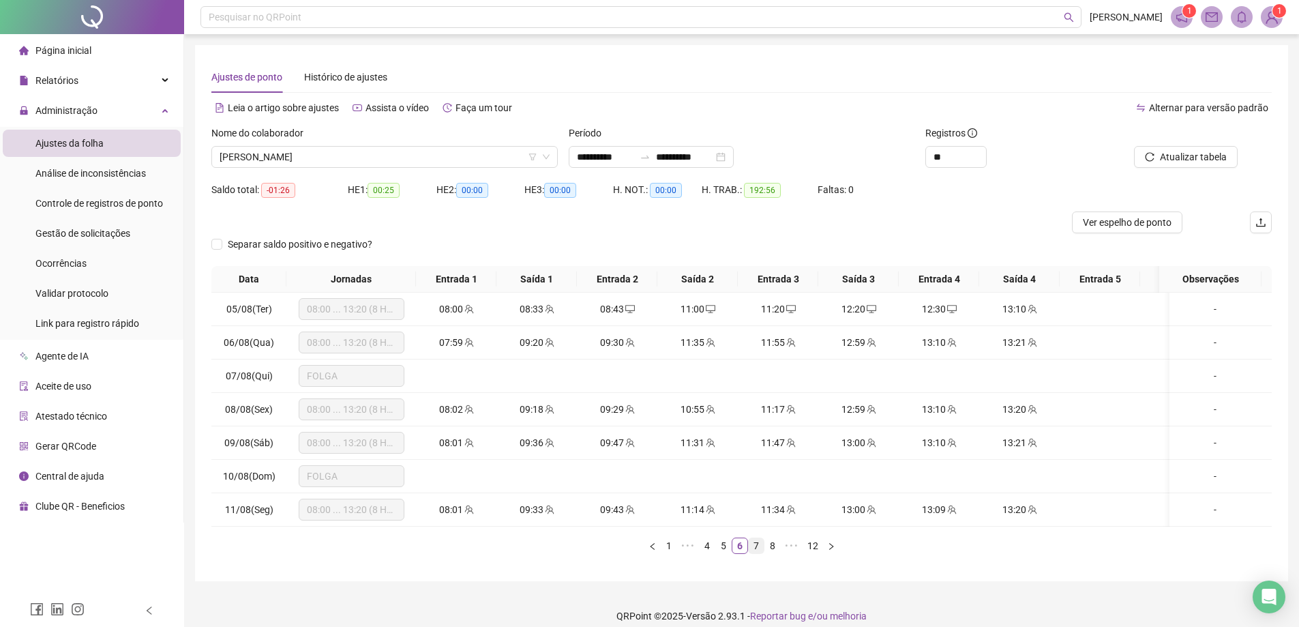
click at [756, 553] on link "7" at bounding box center [756, 545] width 15 height 15
click at [752, 553] on link "8" at bounding box center [756, 545] width 15 height 15
click at [755, 553] on link "9" at bounding box center [754, 545] width 15 height 15
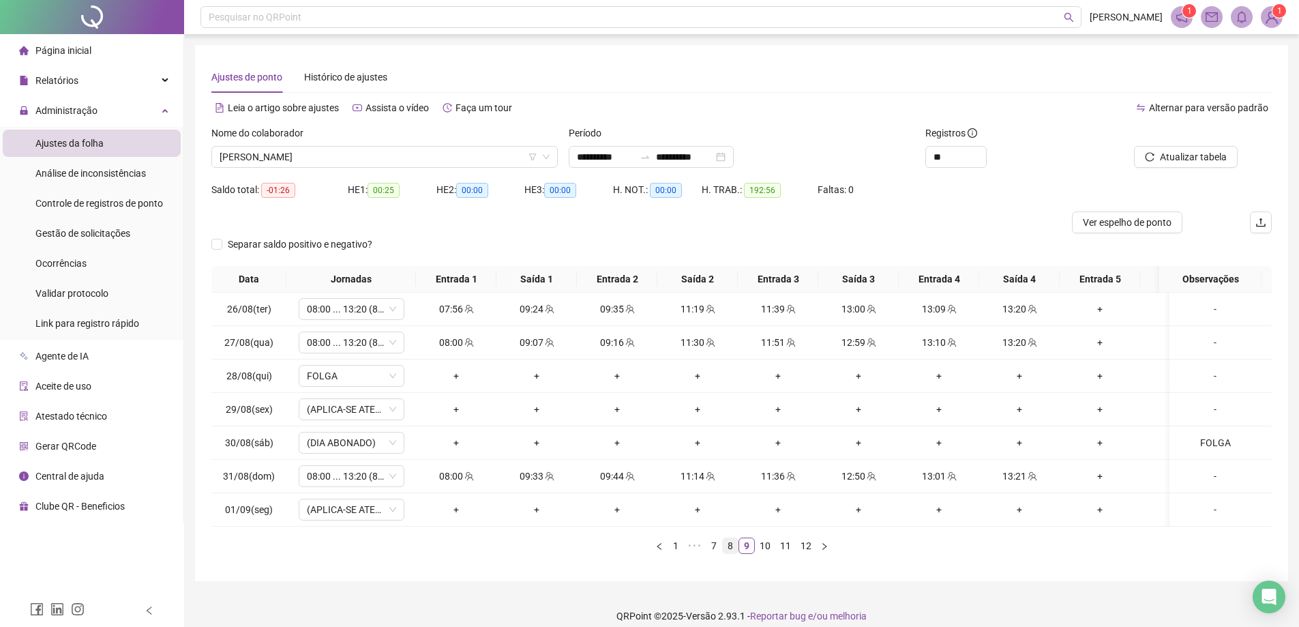
click at [736, 553] on link "8" at bounding box center [730, 545] width 15 height 15
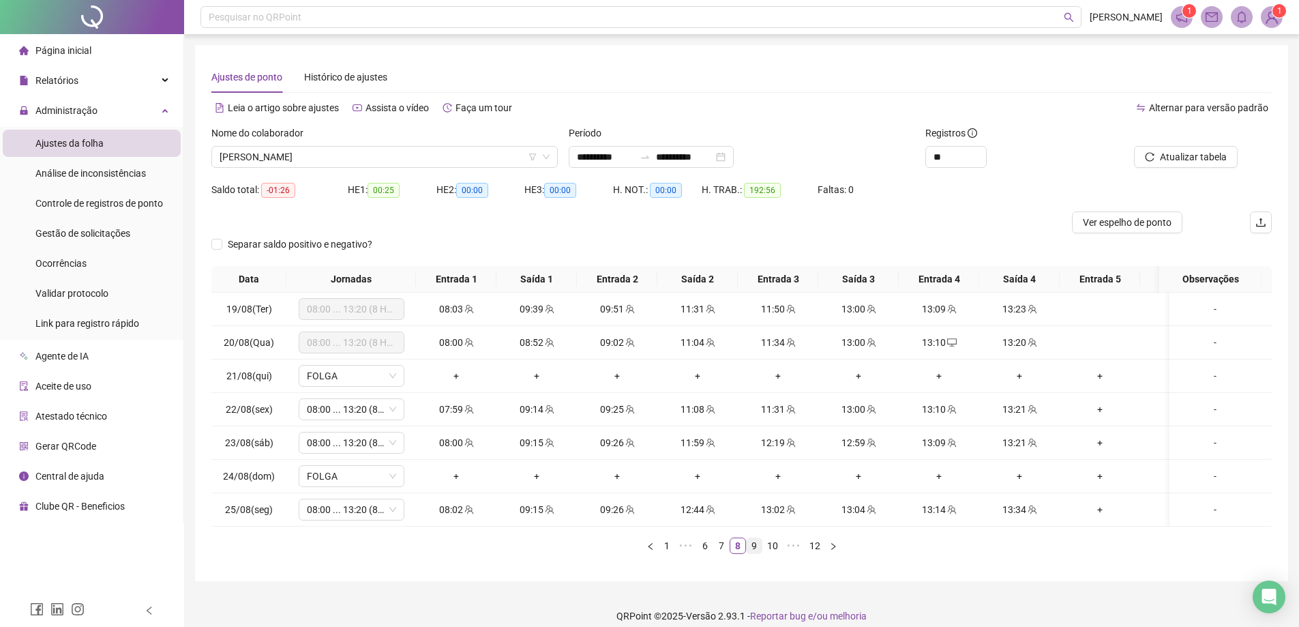
click at [750, 553] on link "9" at bounding box center [754, 545] width 15 height 15
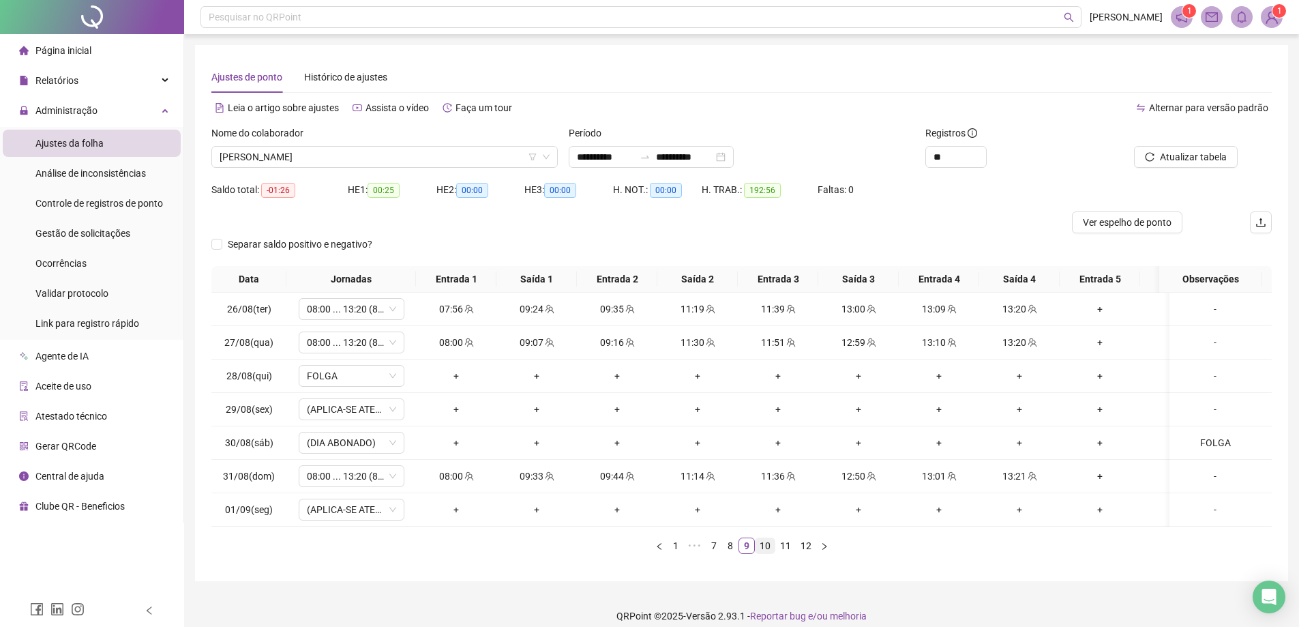
click at [764, 553] on link "10" at bounding box center [764, 545] width 19 height 15
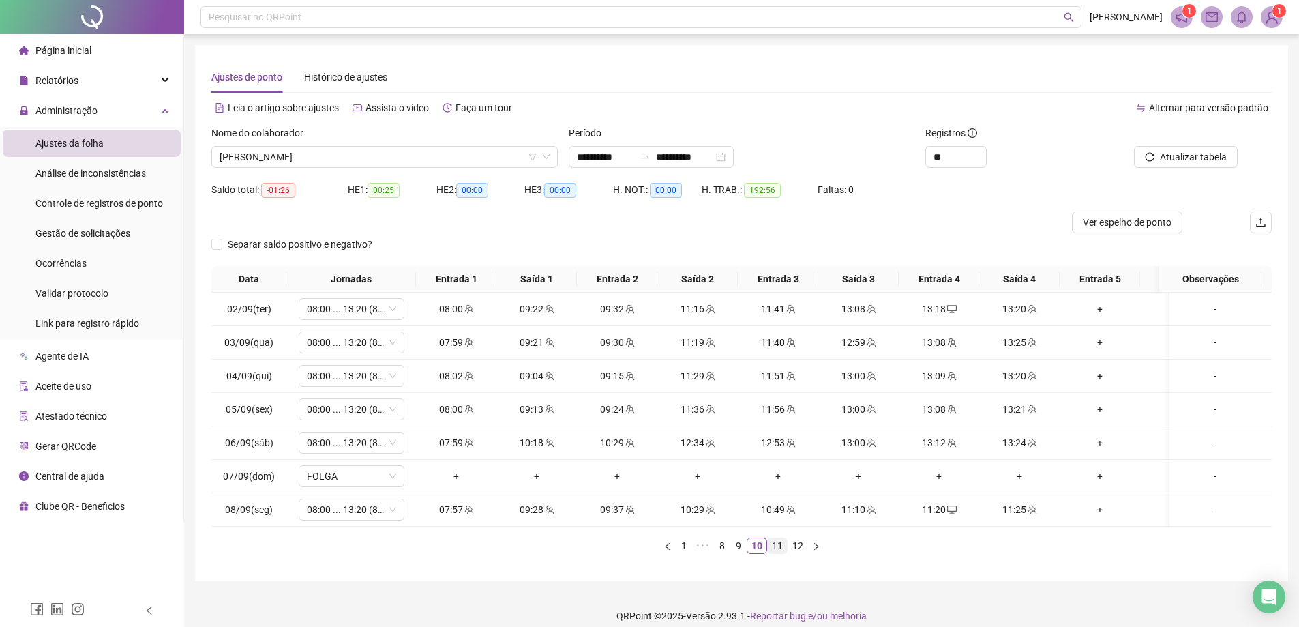
click at [778, 553] on link "11" at bounding box center [777, 545] width 19 height 15
click at [779, 553] on link "11" at bounding box center [777, 545] width 19 height 15
click at [788, 552] on link "12" at bounding box center [797, 545] width 19 height 15
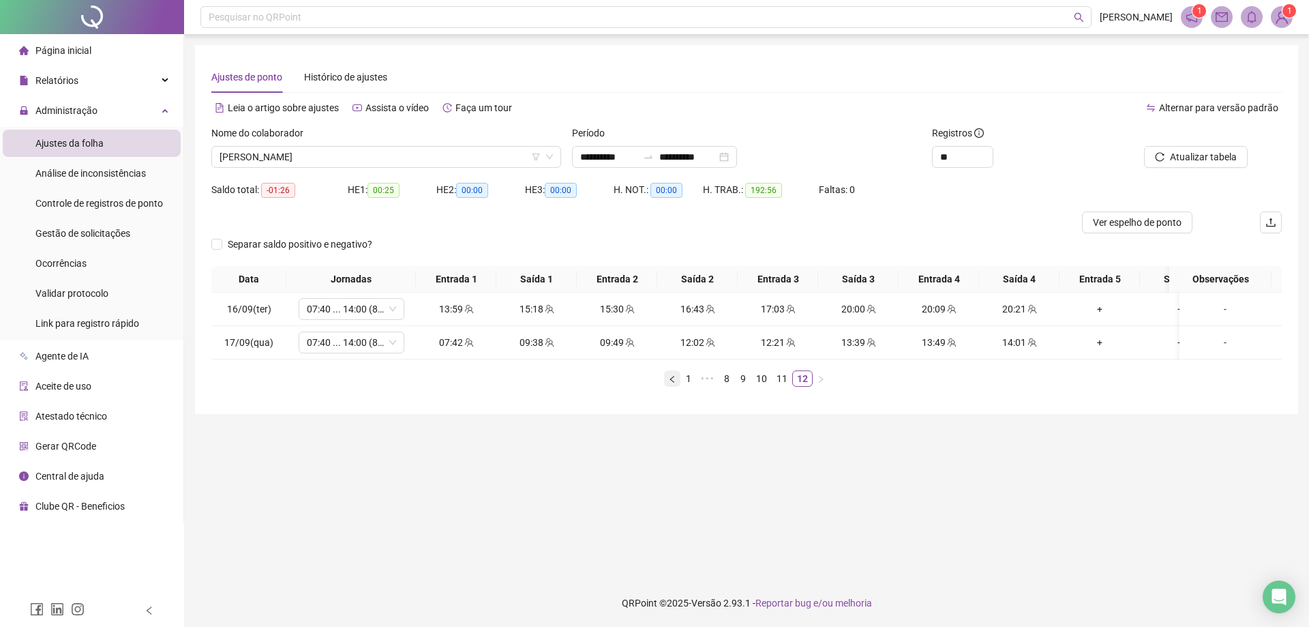
click at [676, 383] on icon "left" at bounding box center [672, 379] width 8 height 8
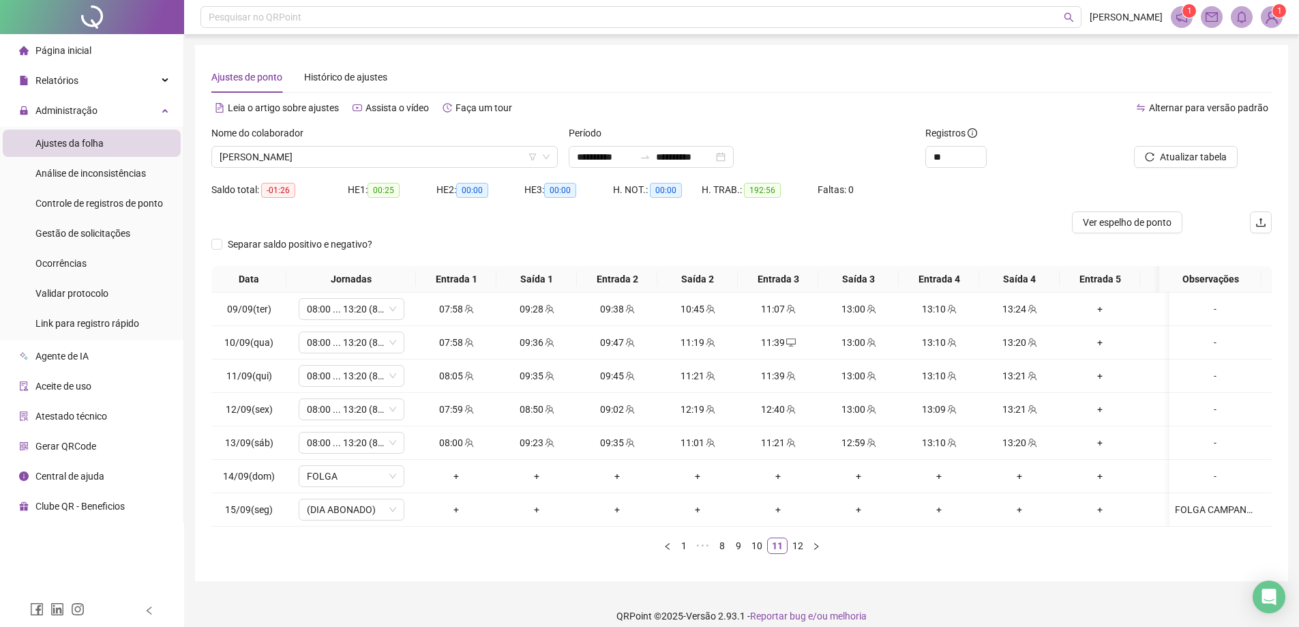
click at [497, 232] on div at bounding box center [608, 222] width 795 height 22
click at [507, 225] on div at bounding box center [608, 222] width 795 height 22
click at [525, 235] on div "Separar saldo positivo e negativo?" at bounding box center [741, 249] width 1060 height 33
